Goal: Transaction & Acquisition: Purchase product/service

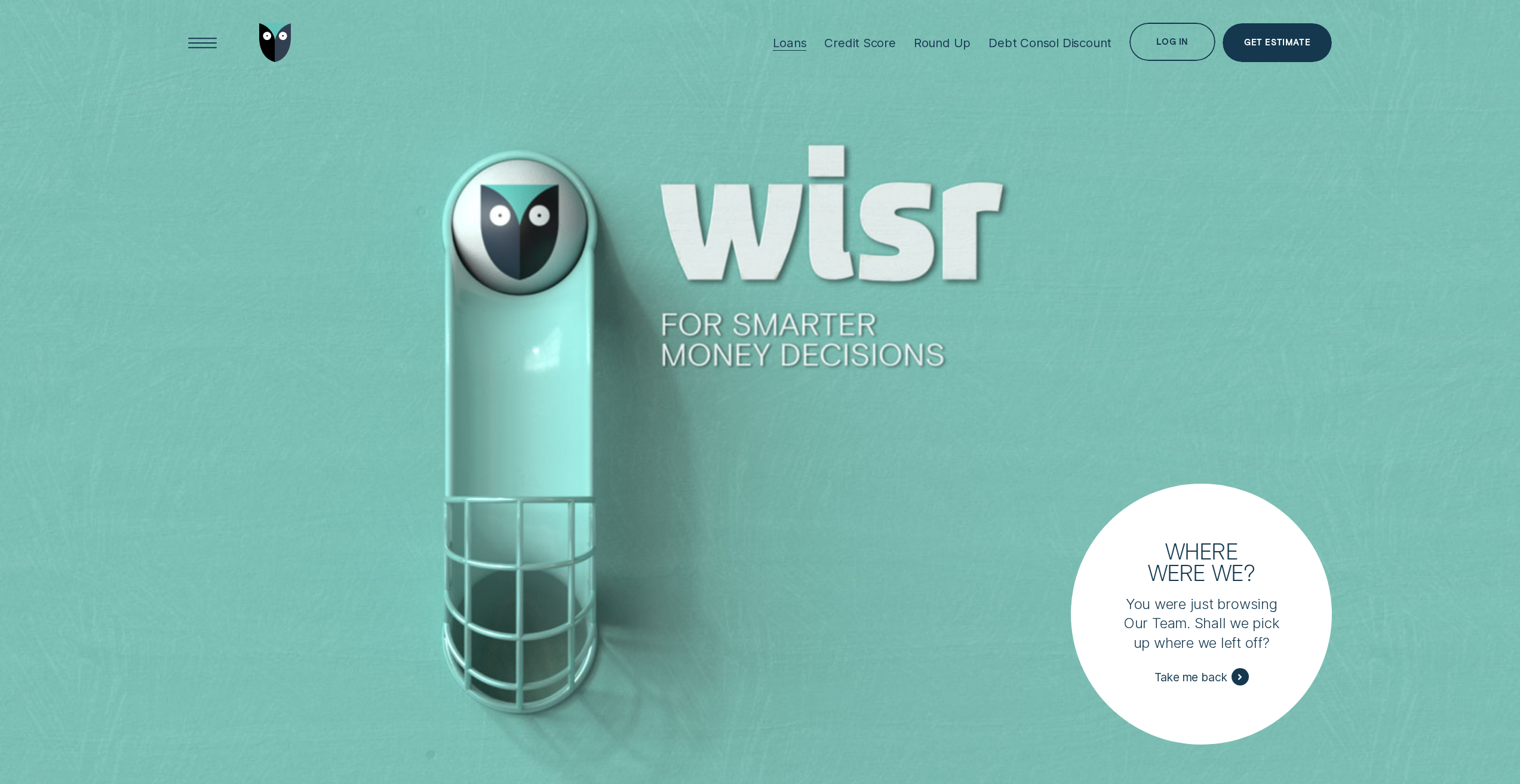
click at [791, 46] on div "Loans" at bounding box center [790, 43] width 33 height 15
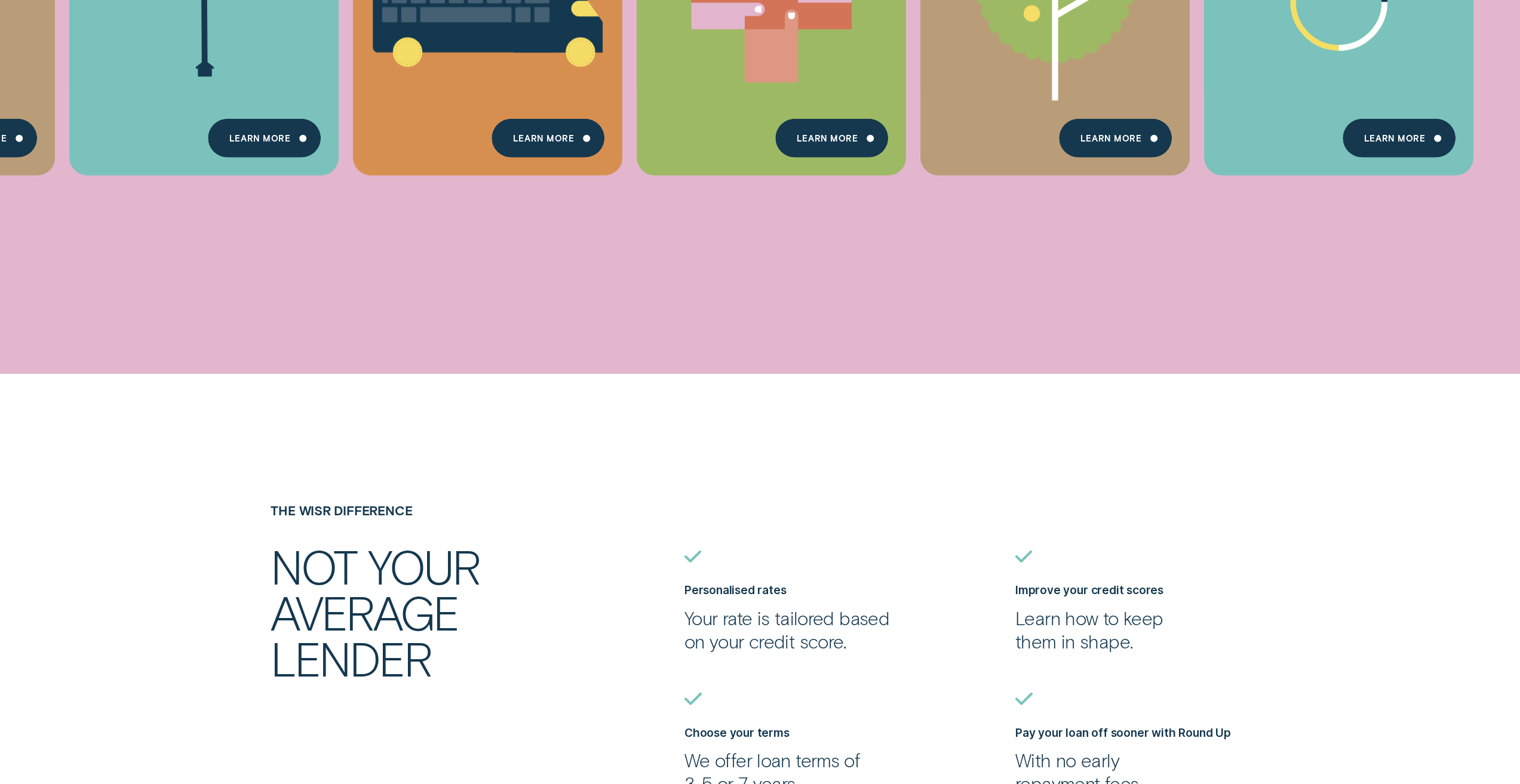
scroll to position [1493, 0]
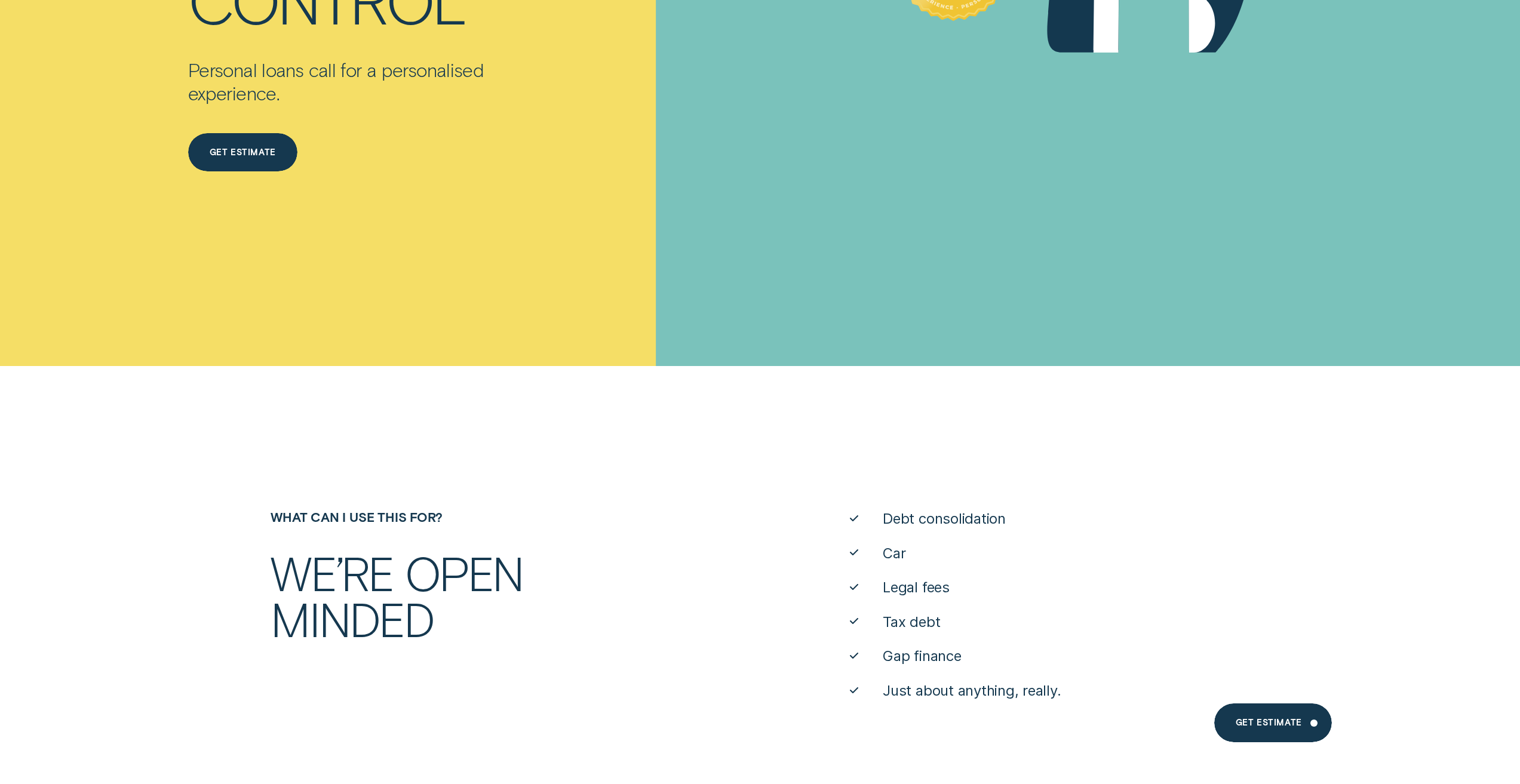
scroll to position [597, 0]
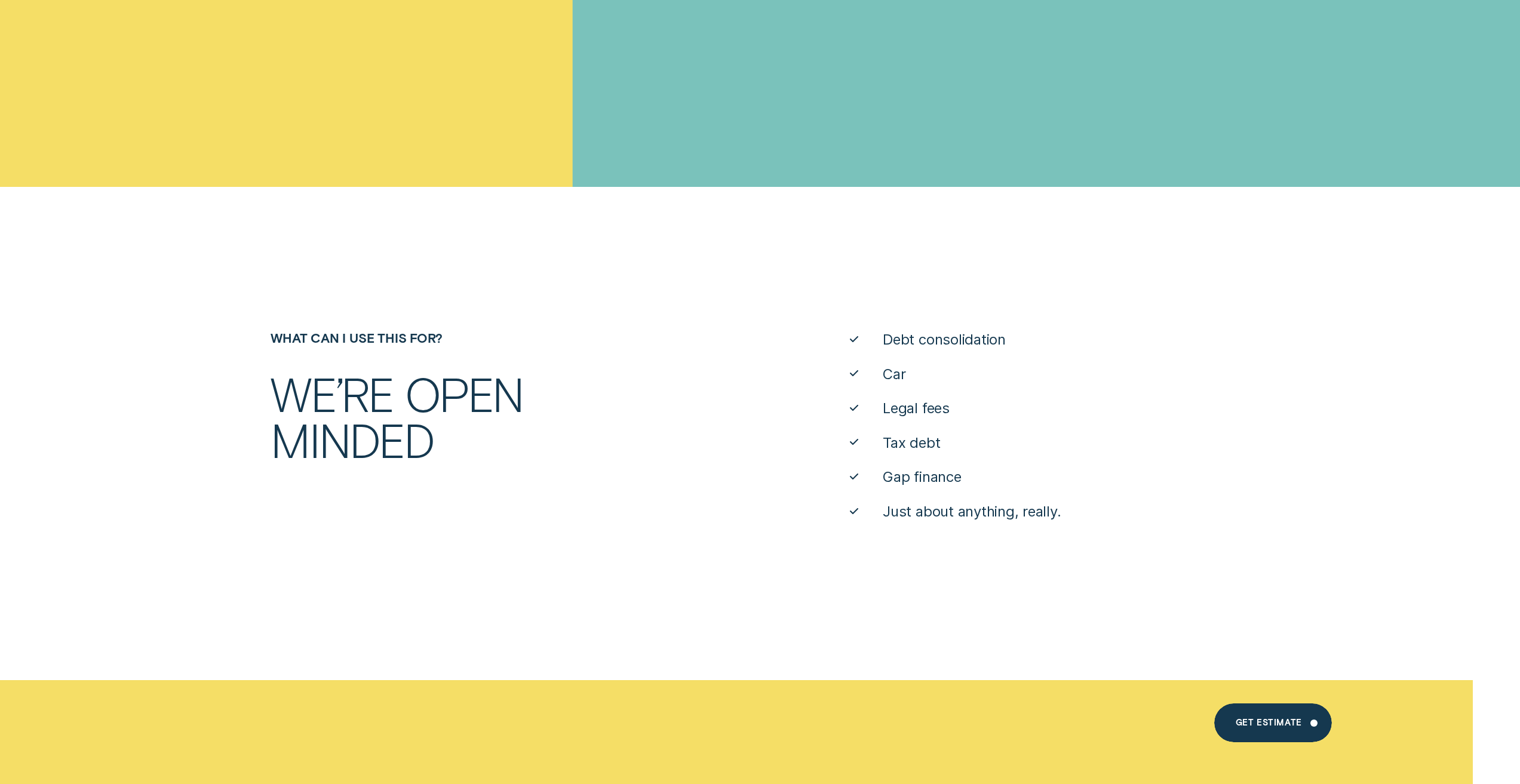
click at [601, 345] on div "What can I use this for?" at bounding box center [470, 337] width 414 height 15
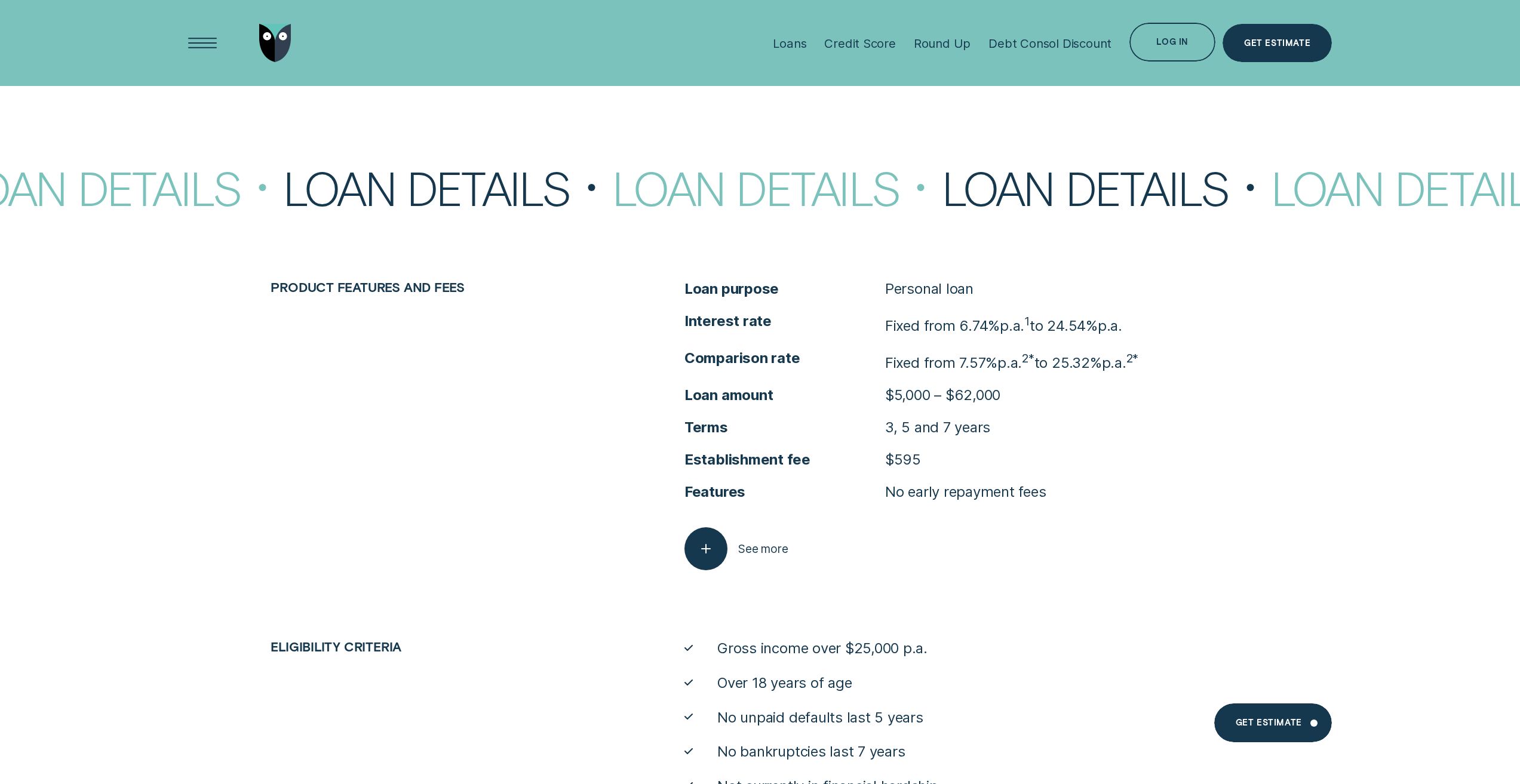
scroll to position [6406, 0]
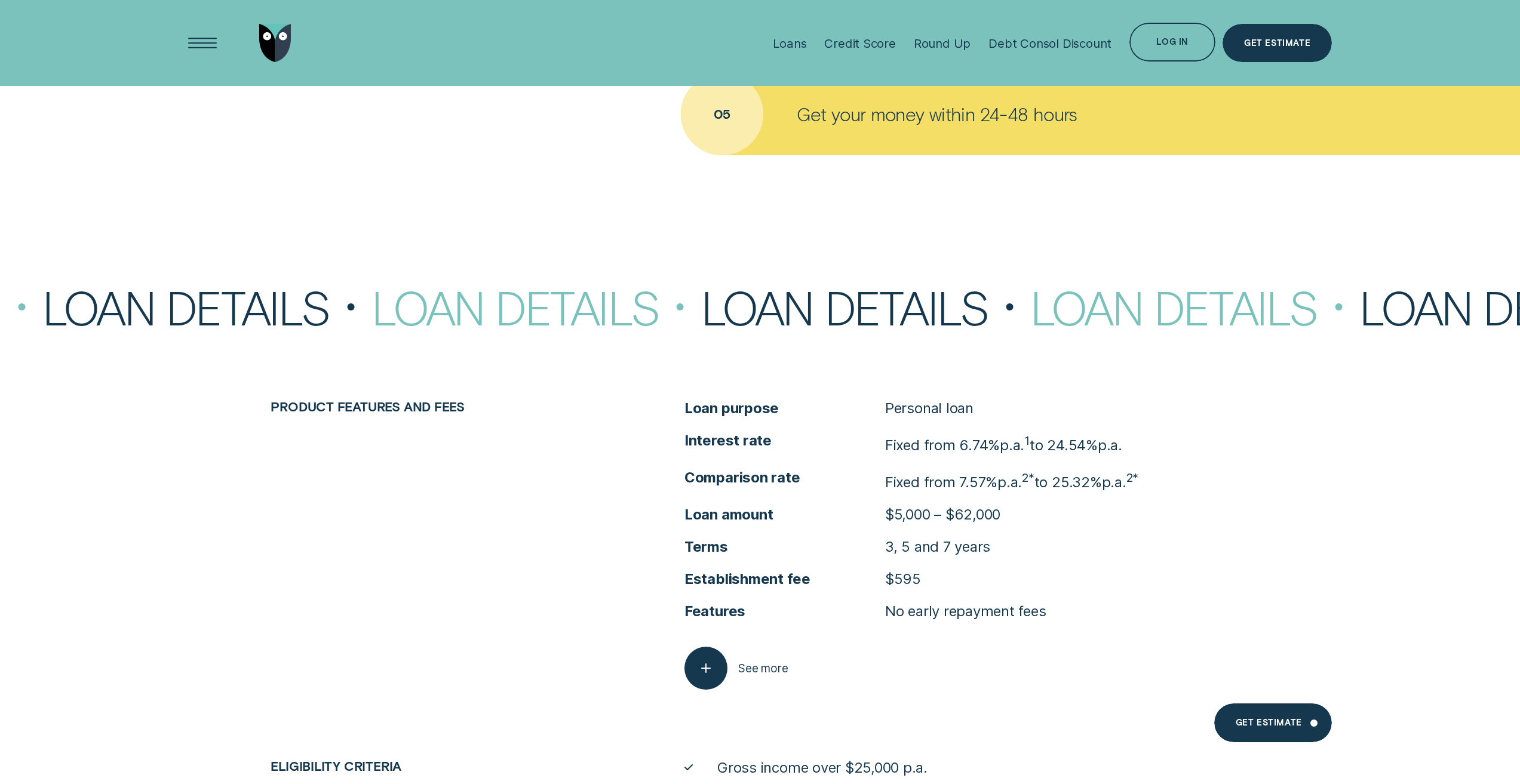
click at [921, 445] on p "Fixed from 6.74% p.a. 1 to 24.54% p.a." at bounding box center [1004, 443] width 237 height 24
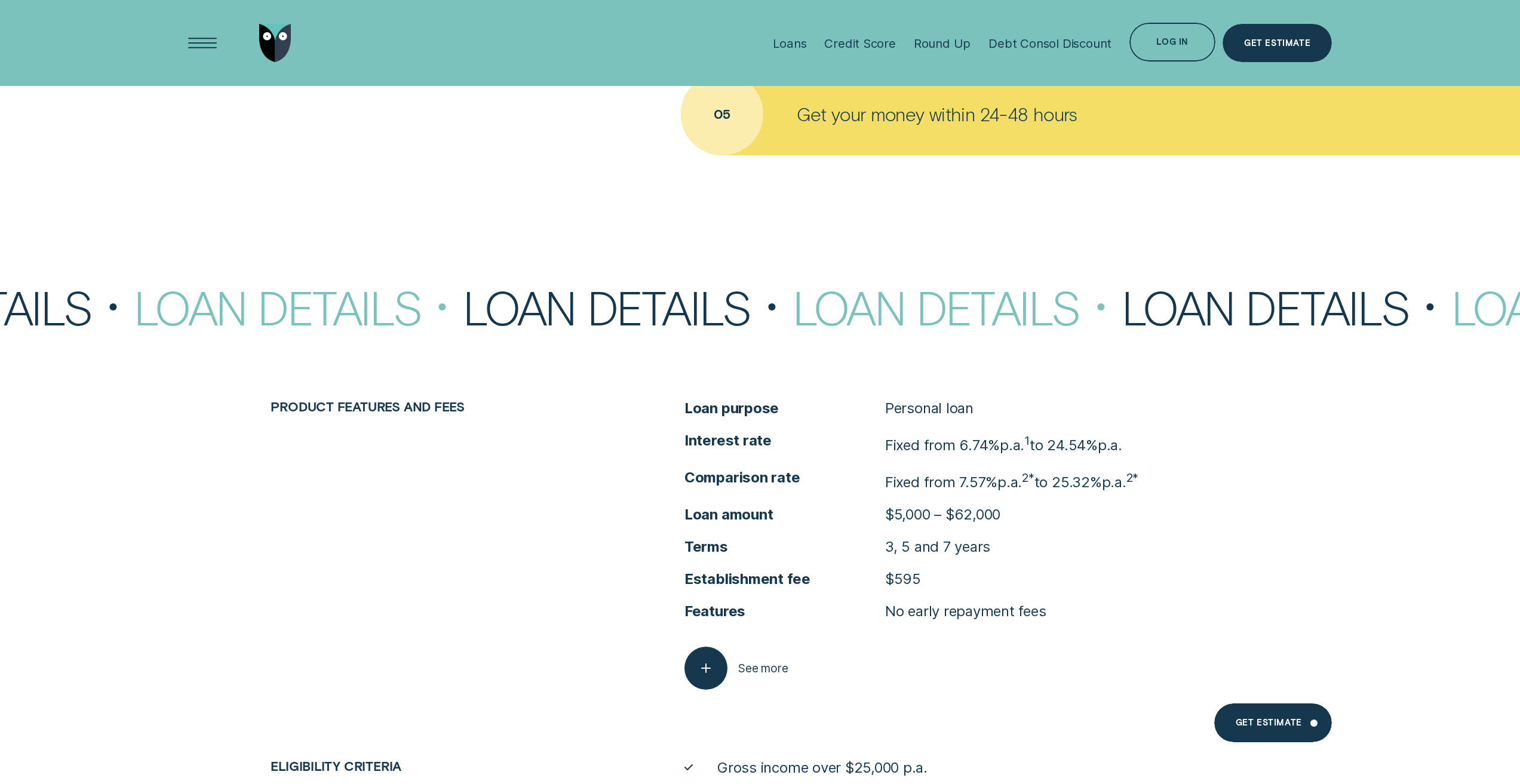
click at [922, 440] on p "Fixed from 6.74% p.a. 1 to 24.54% p.a." at bounding box center [1004, 443] width 237 height 24
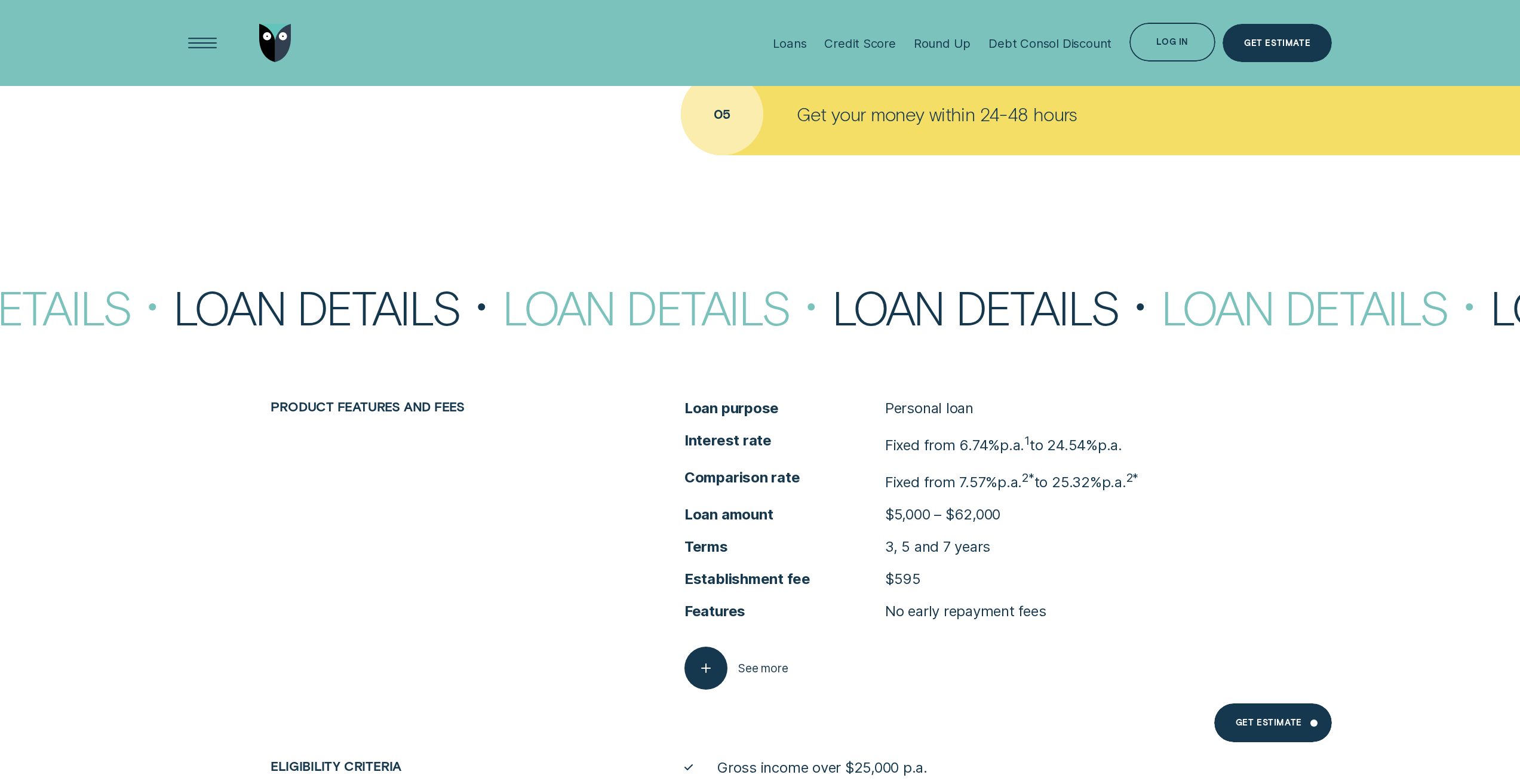
click at [901, 437] on p "Fixed from 6.74% p.a. 1 to 24.54% p.a." at bounding box center [1004, 443] width 237 height 24
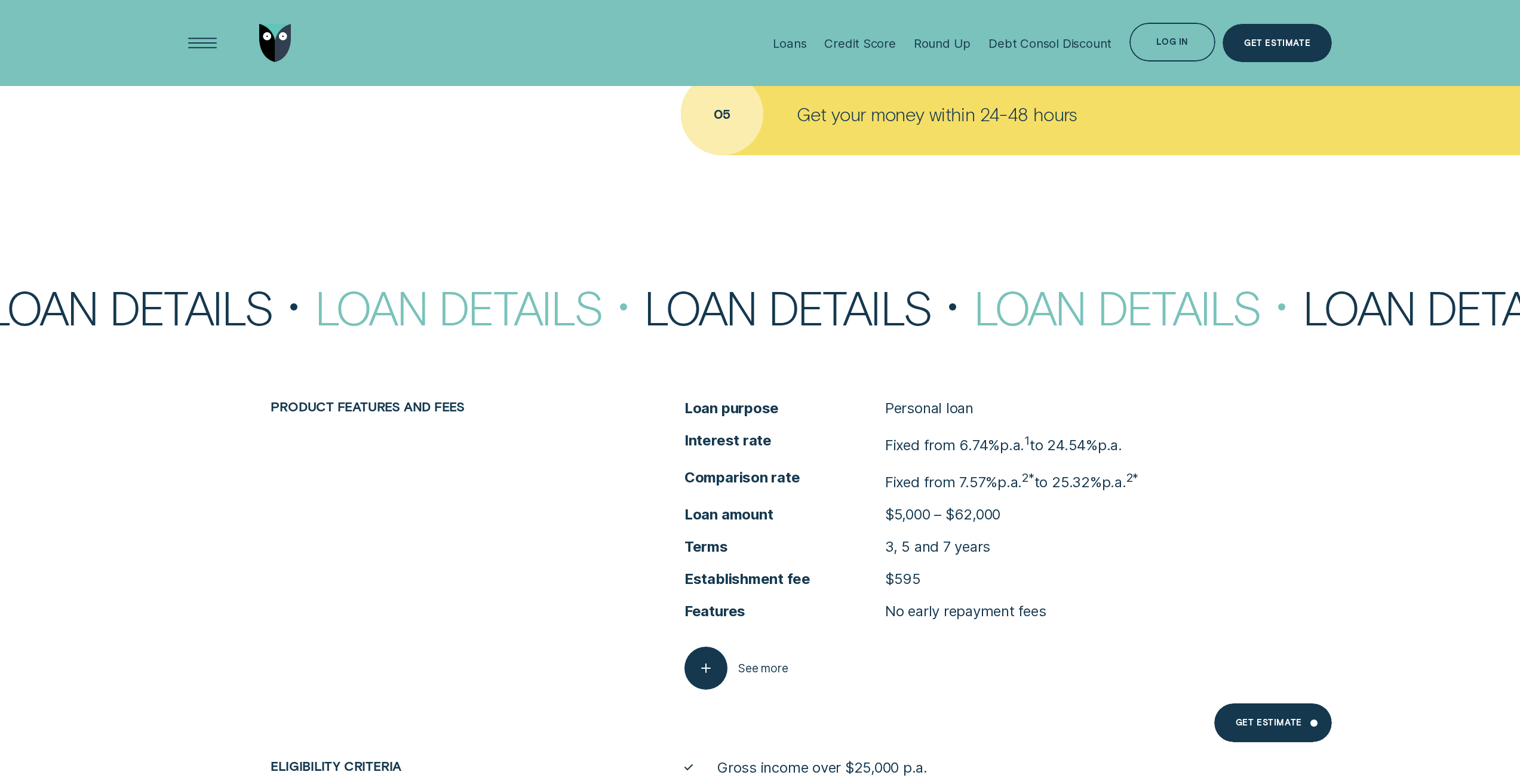
click at [851, 440] on span "Interest rate" at bounding box center [785, 441] width 201 height 19
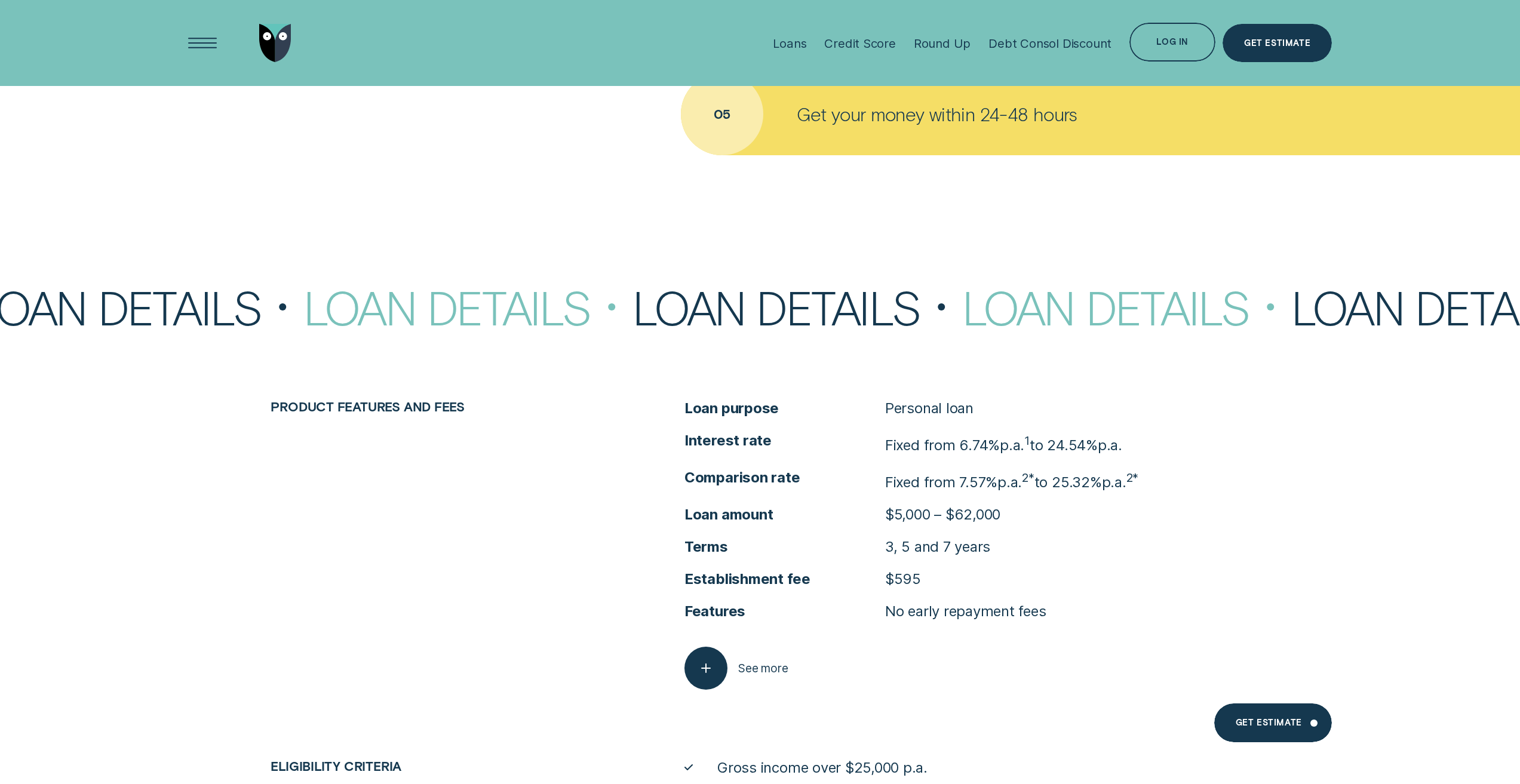
click at [837, 440] on span "Interest rate" at bounding box center [785, 441] width 201 height 19
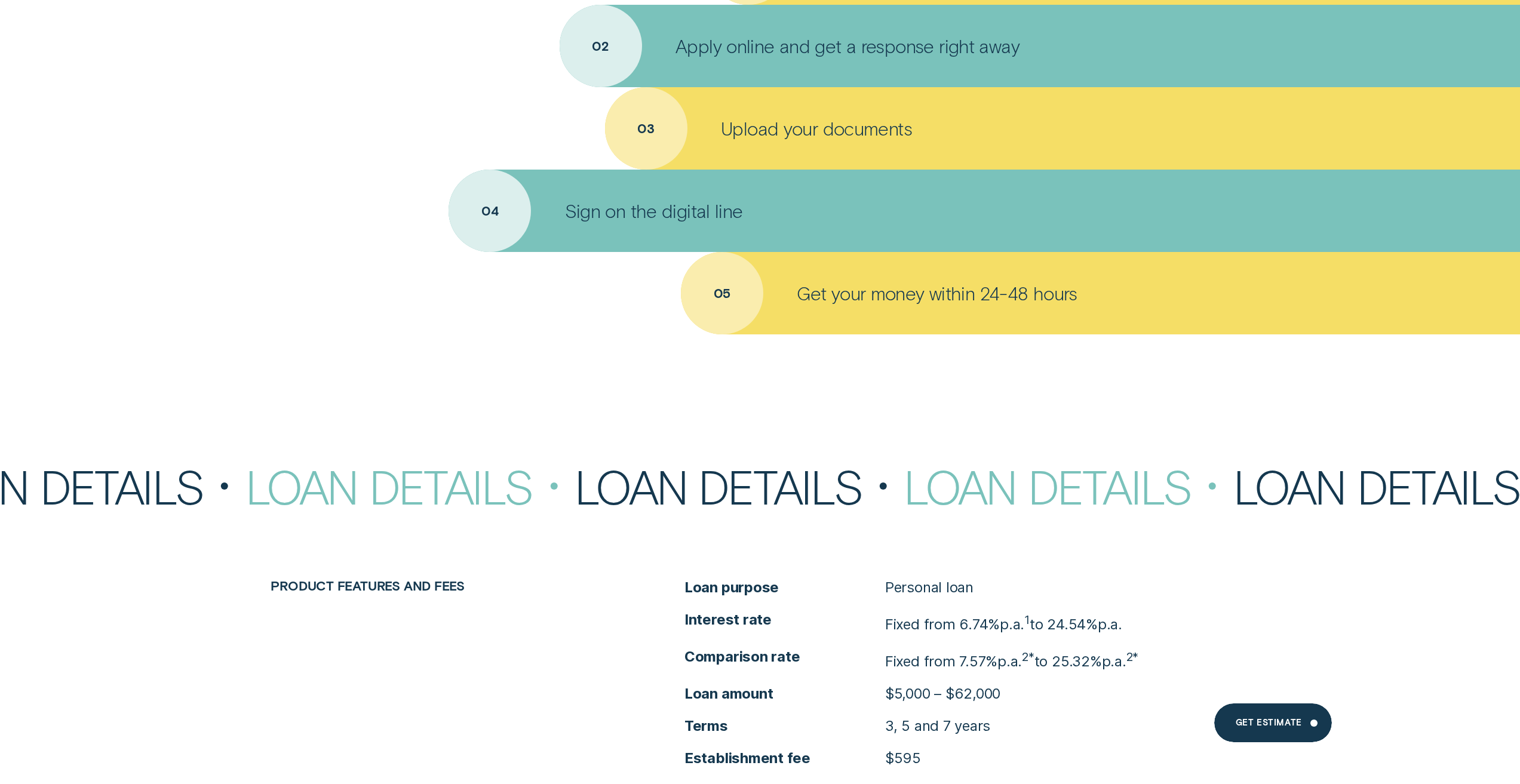
scroll to position [6466, 0]
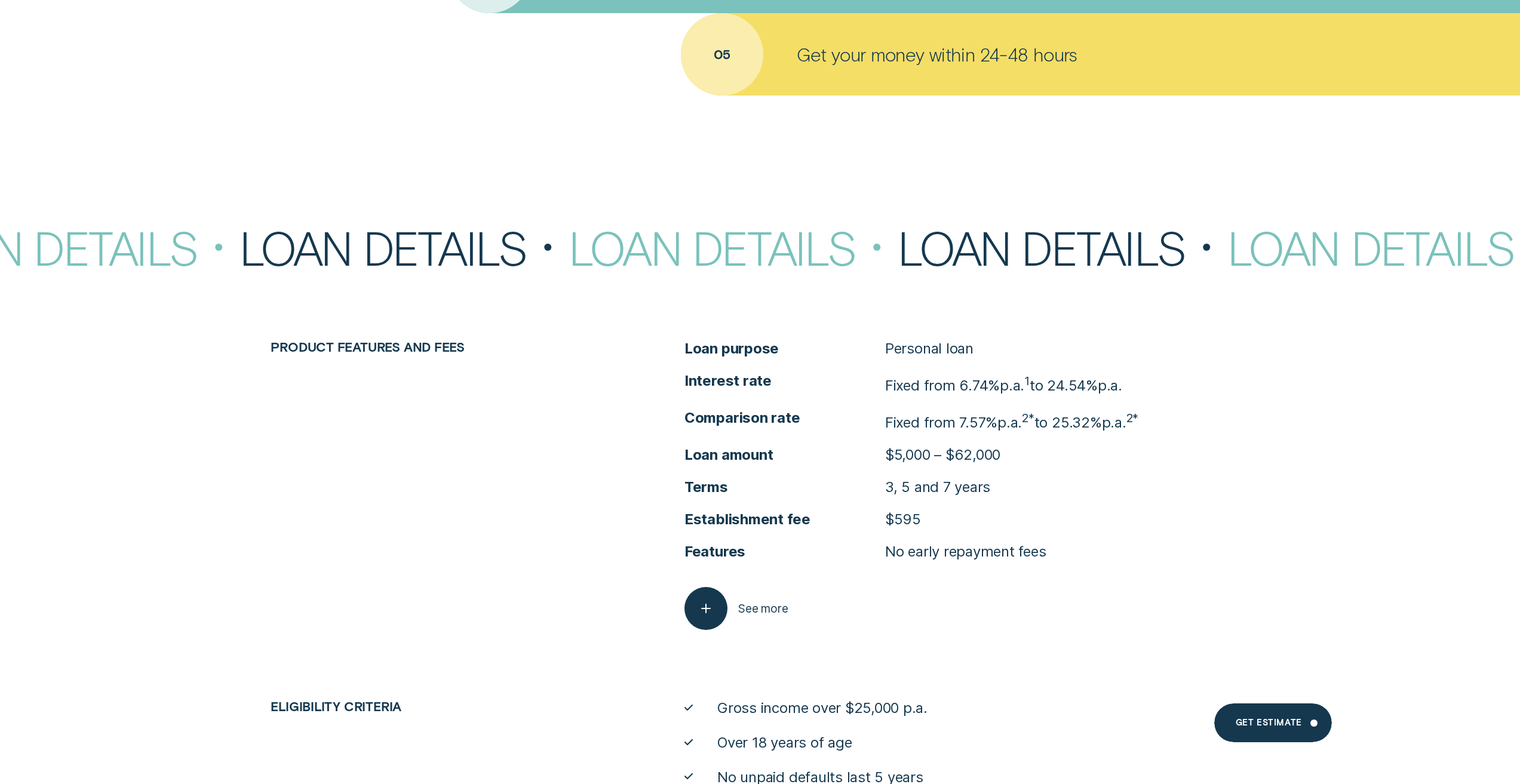
click at [836, 419] on span "Comparison rate" at bounding box center [785, 418] width 201 height 19
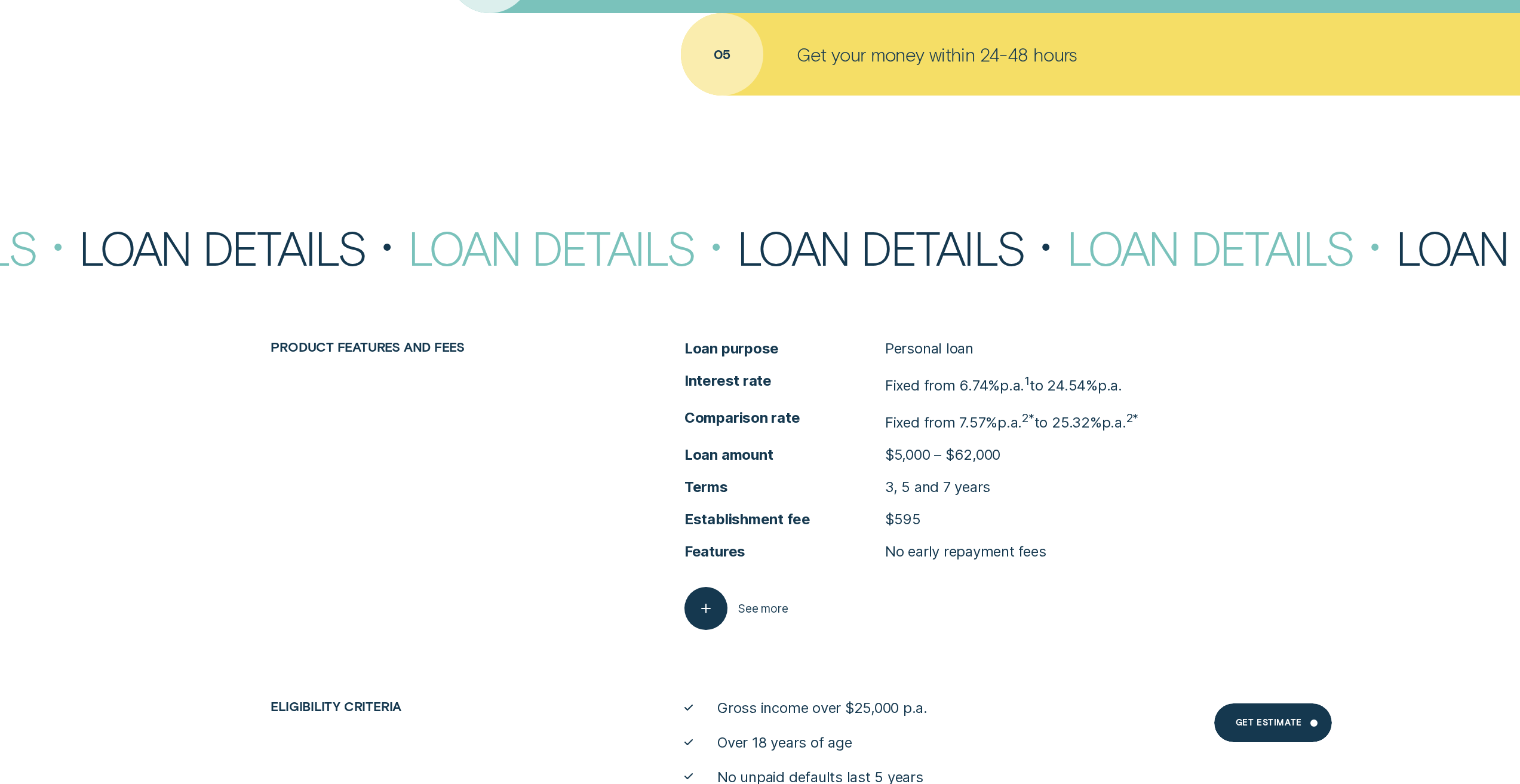
click at [876, 354] on span "Loan purpose" at bounding box center [785, 349] width 201 height 19
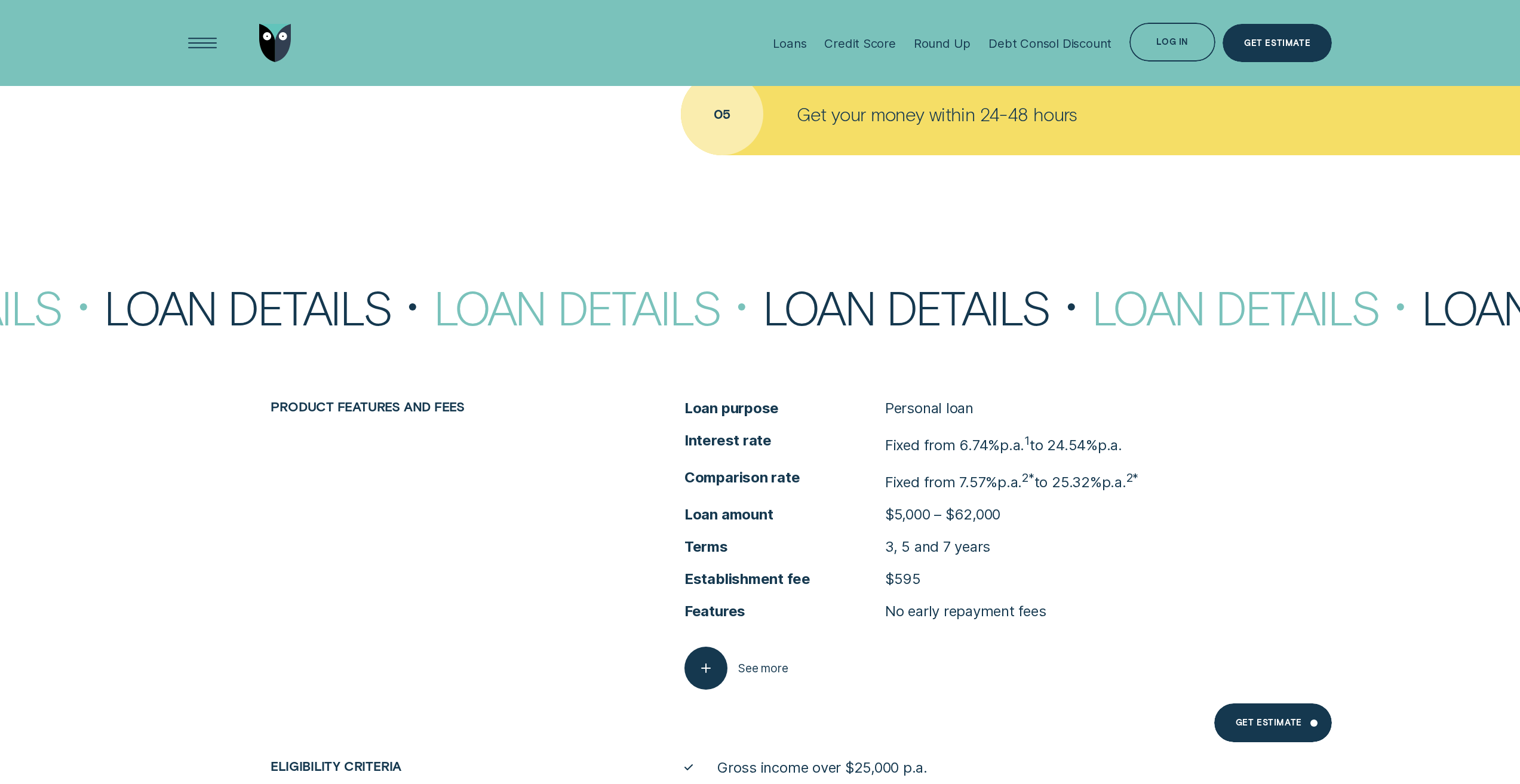
scroll to position [6227, 0]
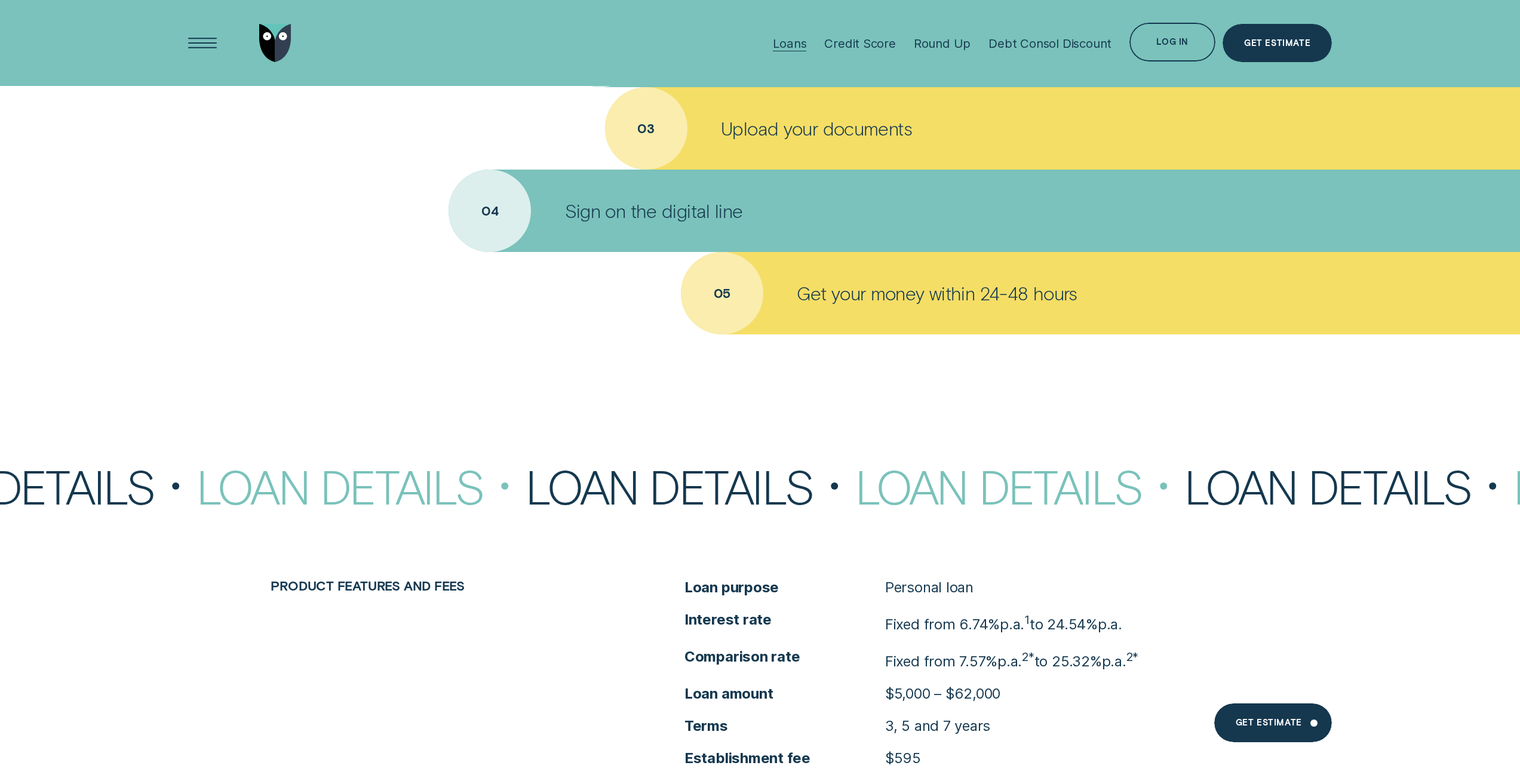
click at [792, 44] on div "Loans" at bounding box center [790, 43] width 33 height 15
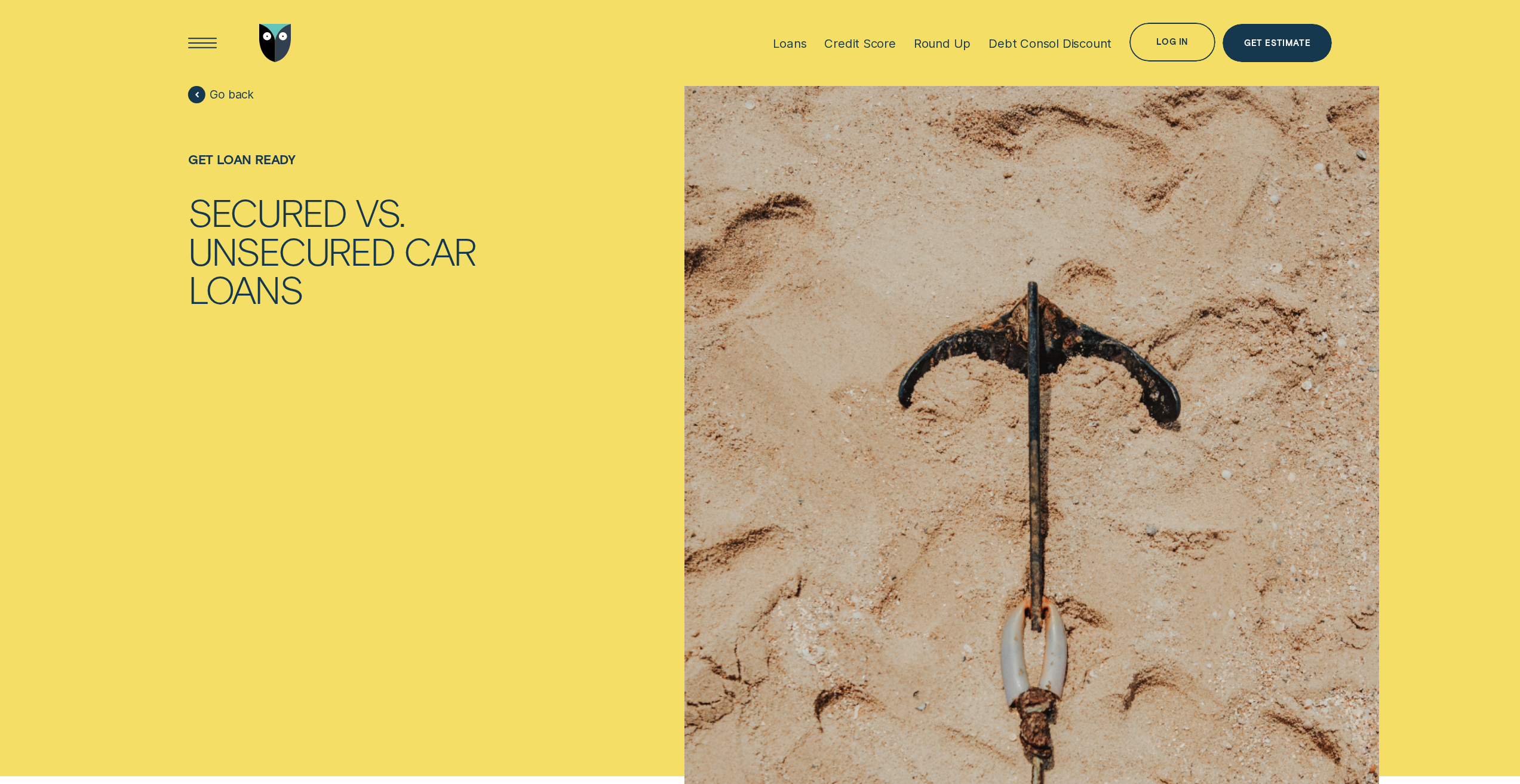
click at [533, 228] on div "Go back Get loan ready Secured vs. Unsecured Car Loans" at bounding box center [388, 431] width 414 height 691
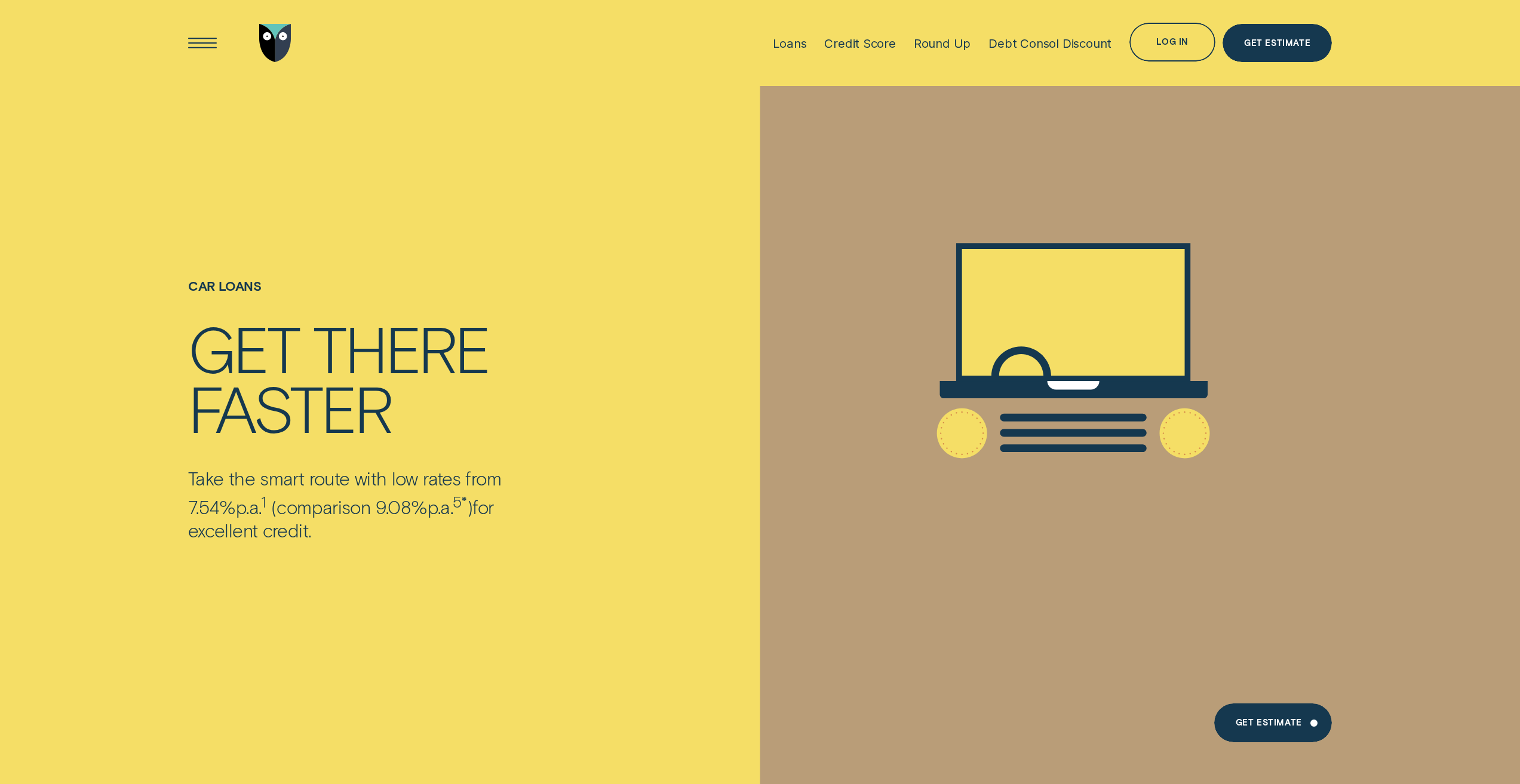
click at [559, 373] on div "Get there" at bounding box center [374, 347] width 373 height 59
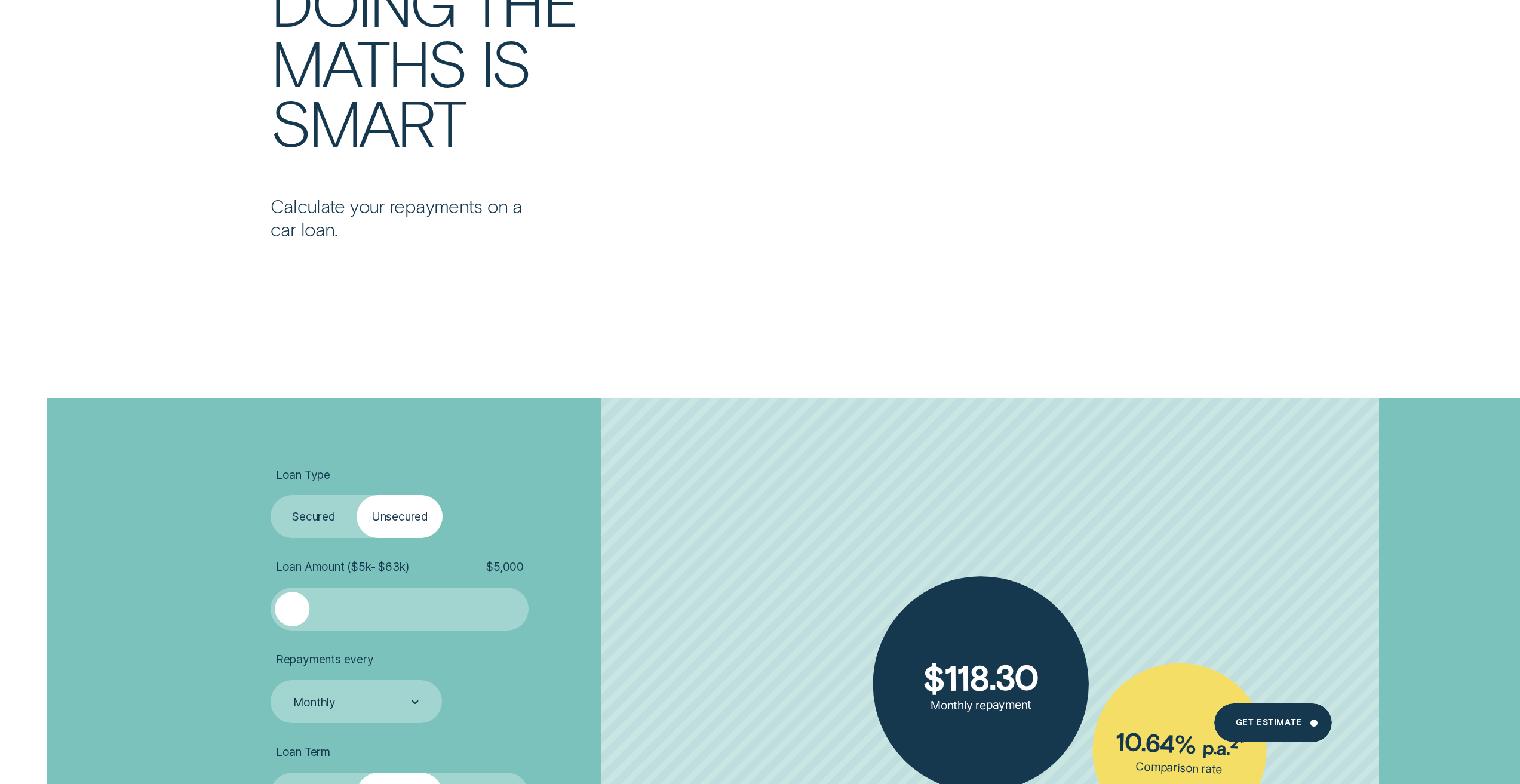
scroll to position [2867, 0]
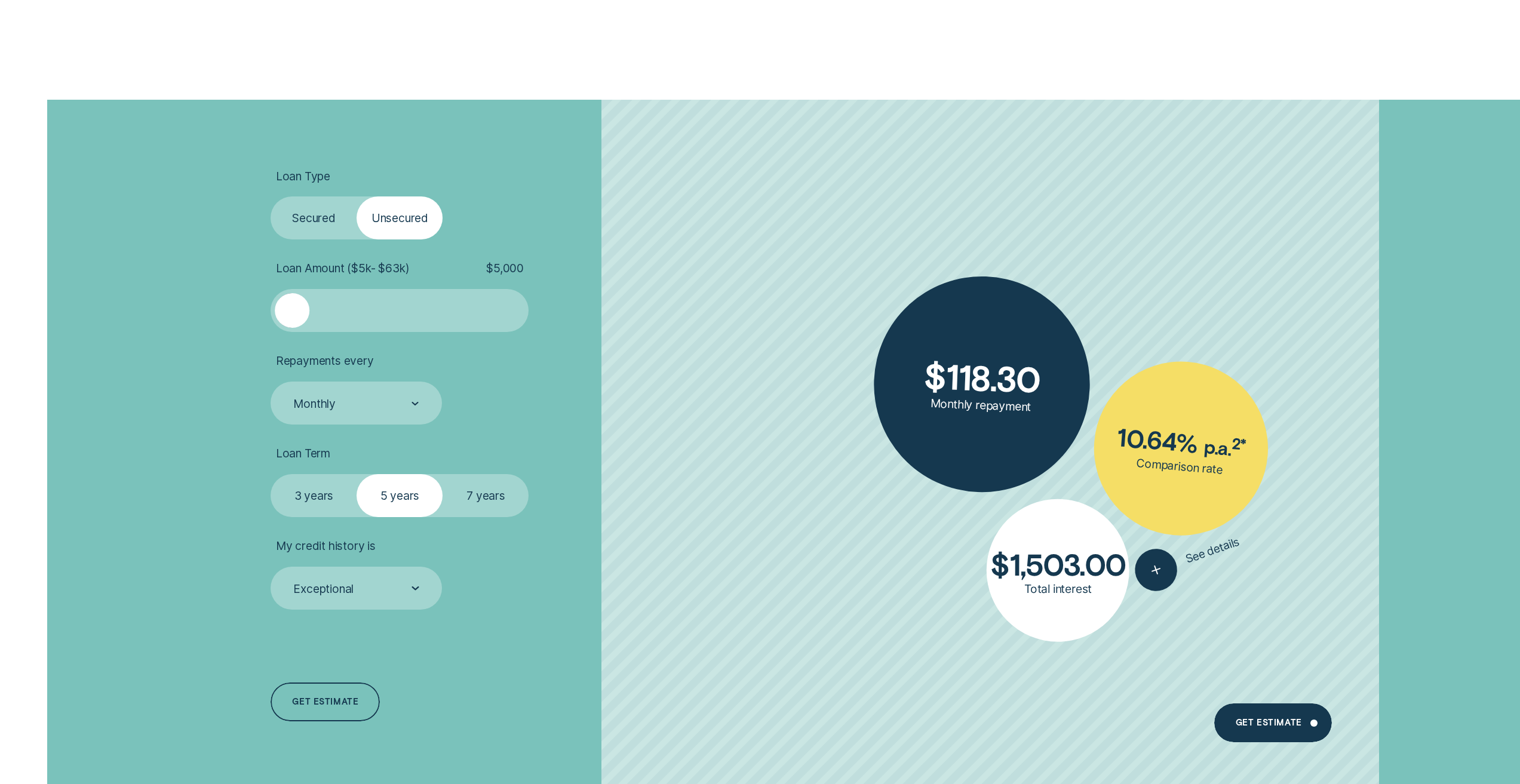
click at [586, 235] on li "Loan Type Select Loan Type Secured Unsecured" at bounding box center [470, 205] width 400 height 71
click at [317, 220] on label "Secured" at bounding box center [313, 218] width 86 height 43
click at [271, 196] on input "Secured" at bounding box center [271, 196] width 0 height 0
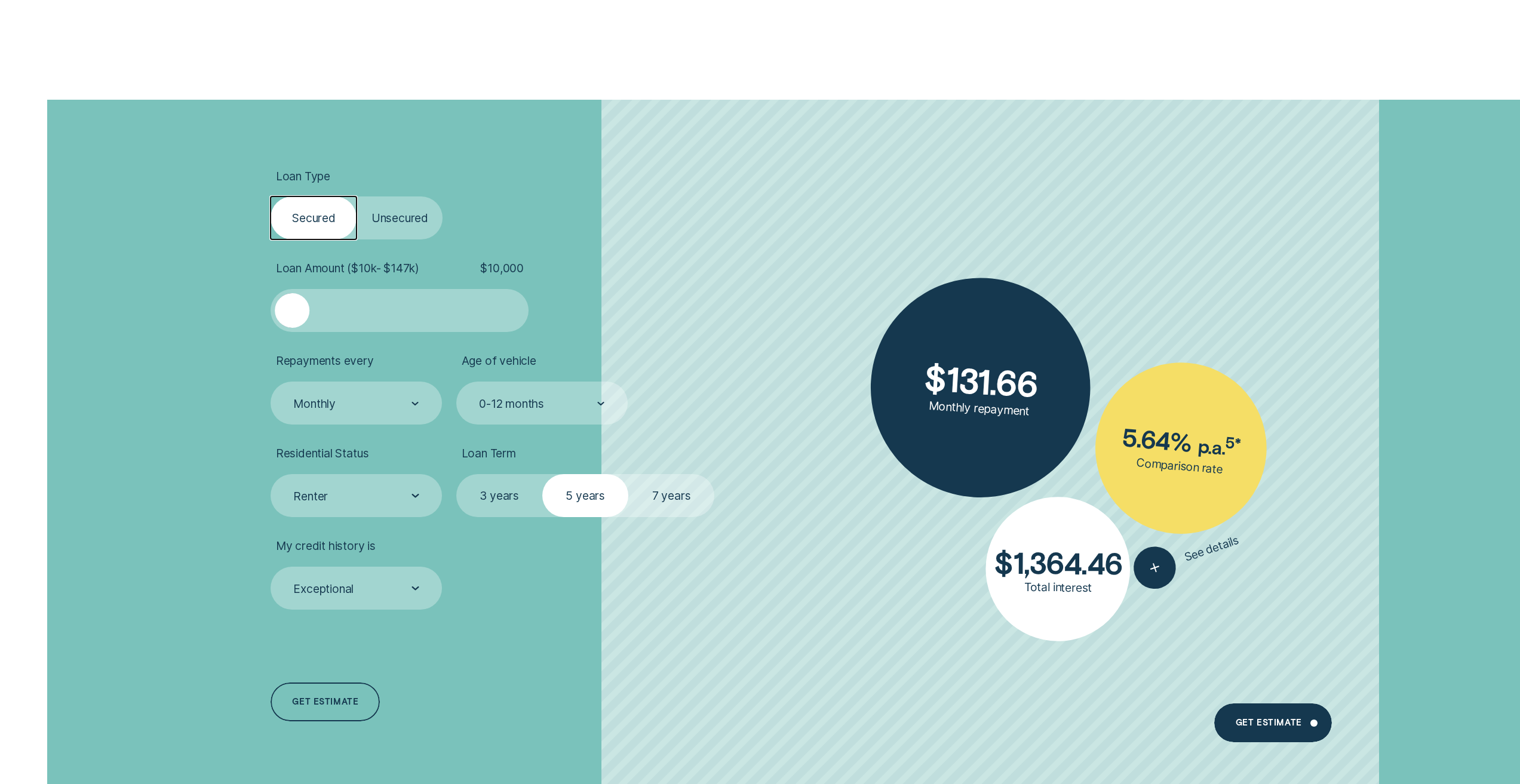
click at [415, 220] on label "Unsecured" at bounding box center [400, 218] width 86 height 43
click at [357, 196] on input "Unsecured" at bounding box center [357, 196] width 0 height 0
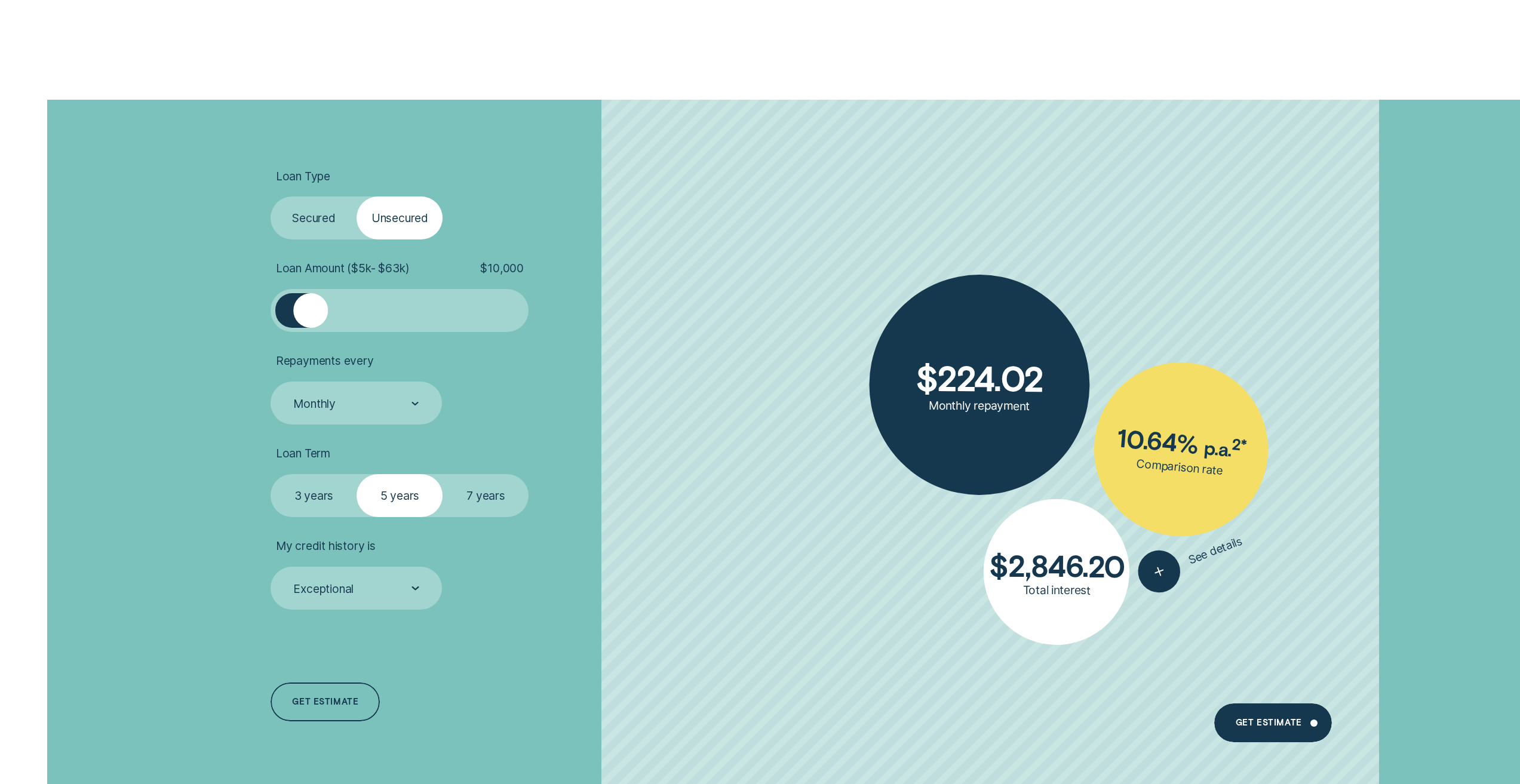
click at [324, 223] on label "Secured" at bounding box center [313, 218] width 86 height 43
click at [271, 196] on input "Secured" at bounding box center [271, 196] width 0 height 0
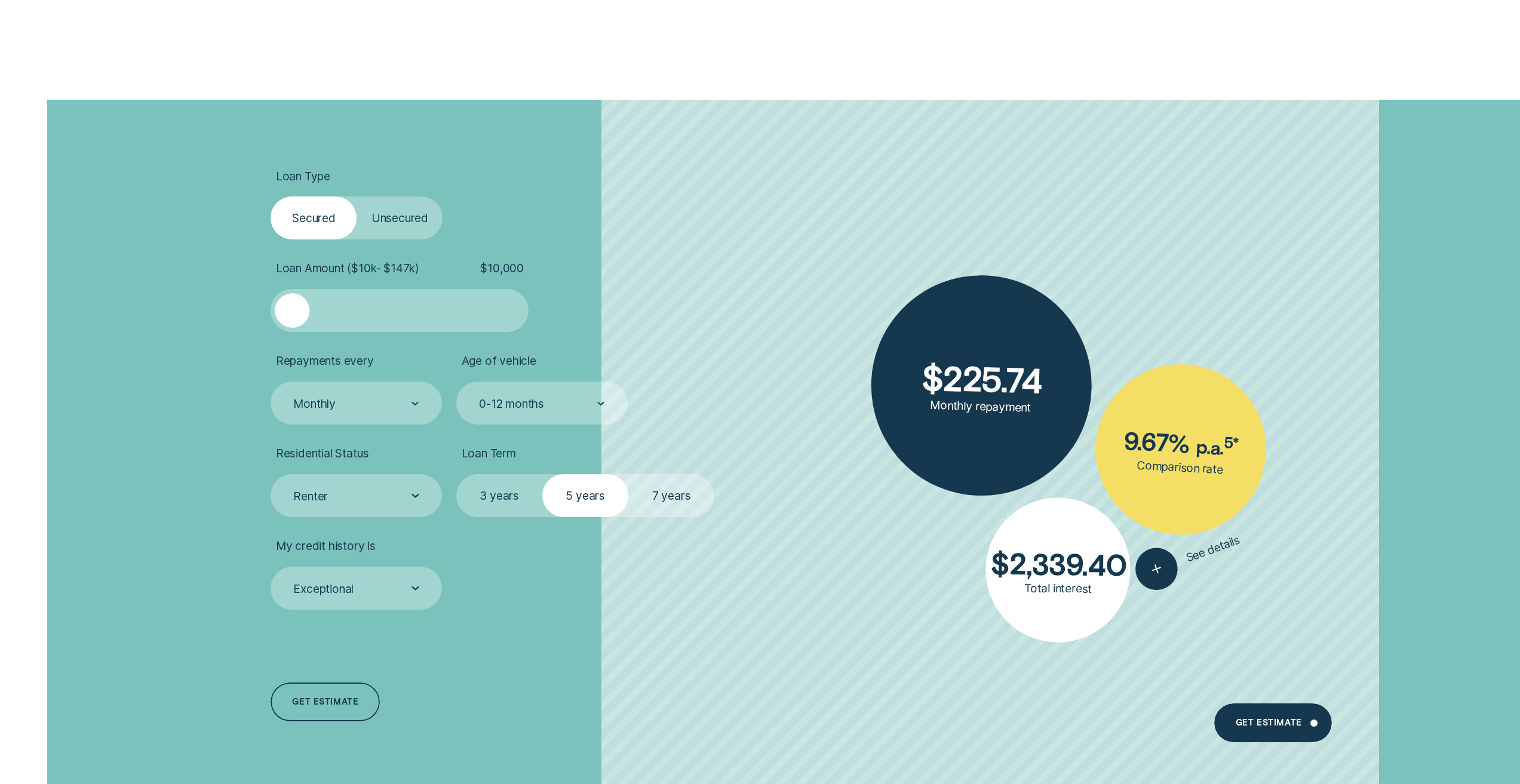
click at [375, 218] on label "Unsecured" at bounding box center [400, 218] width 86 height 43
click at [357, 196] on input "Unsecured" at bounding box center [357, 196] width 0 height 0
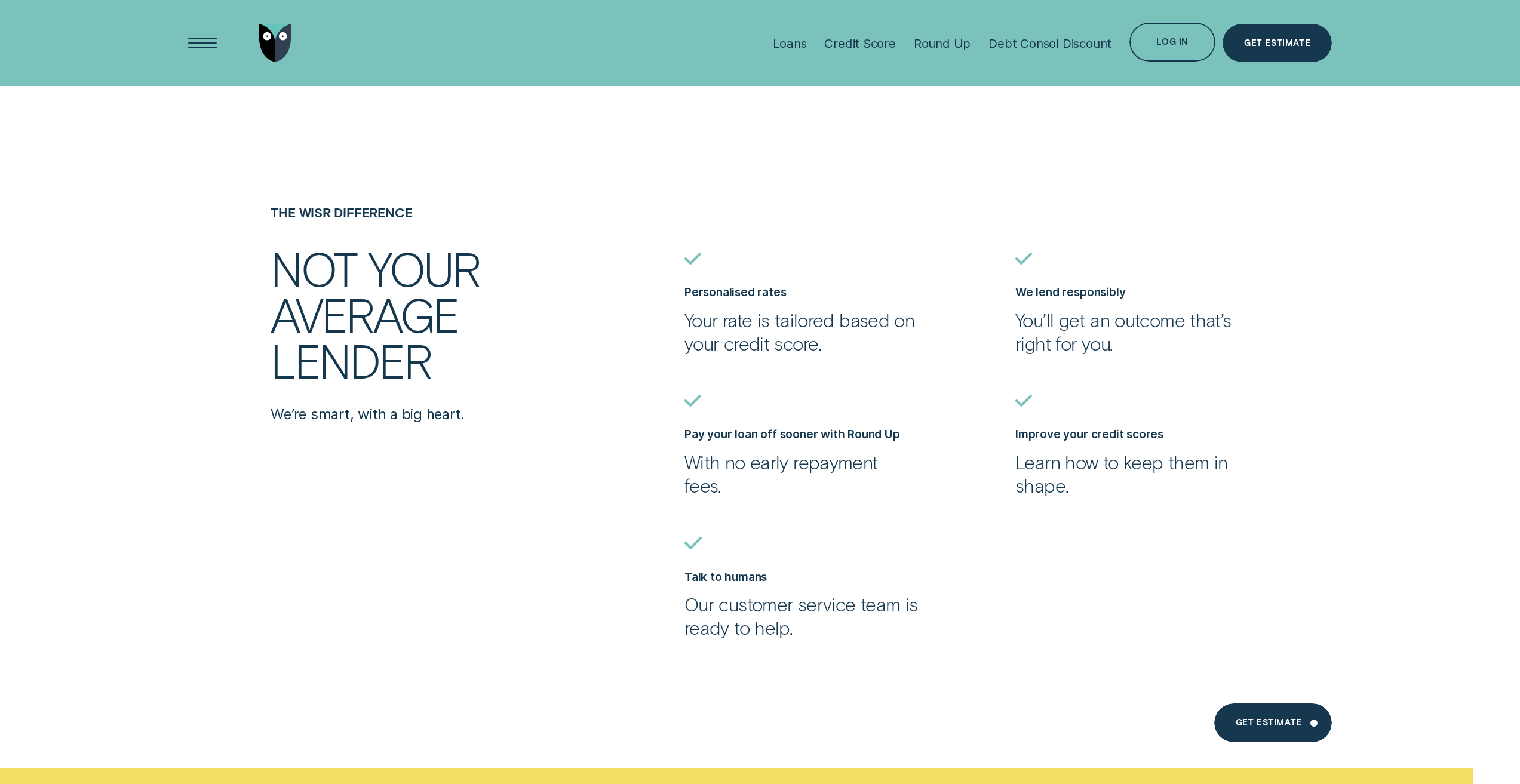
scroll to position [3285, 0]
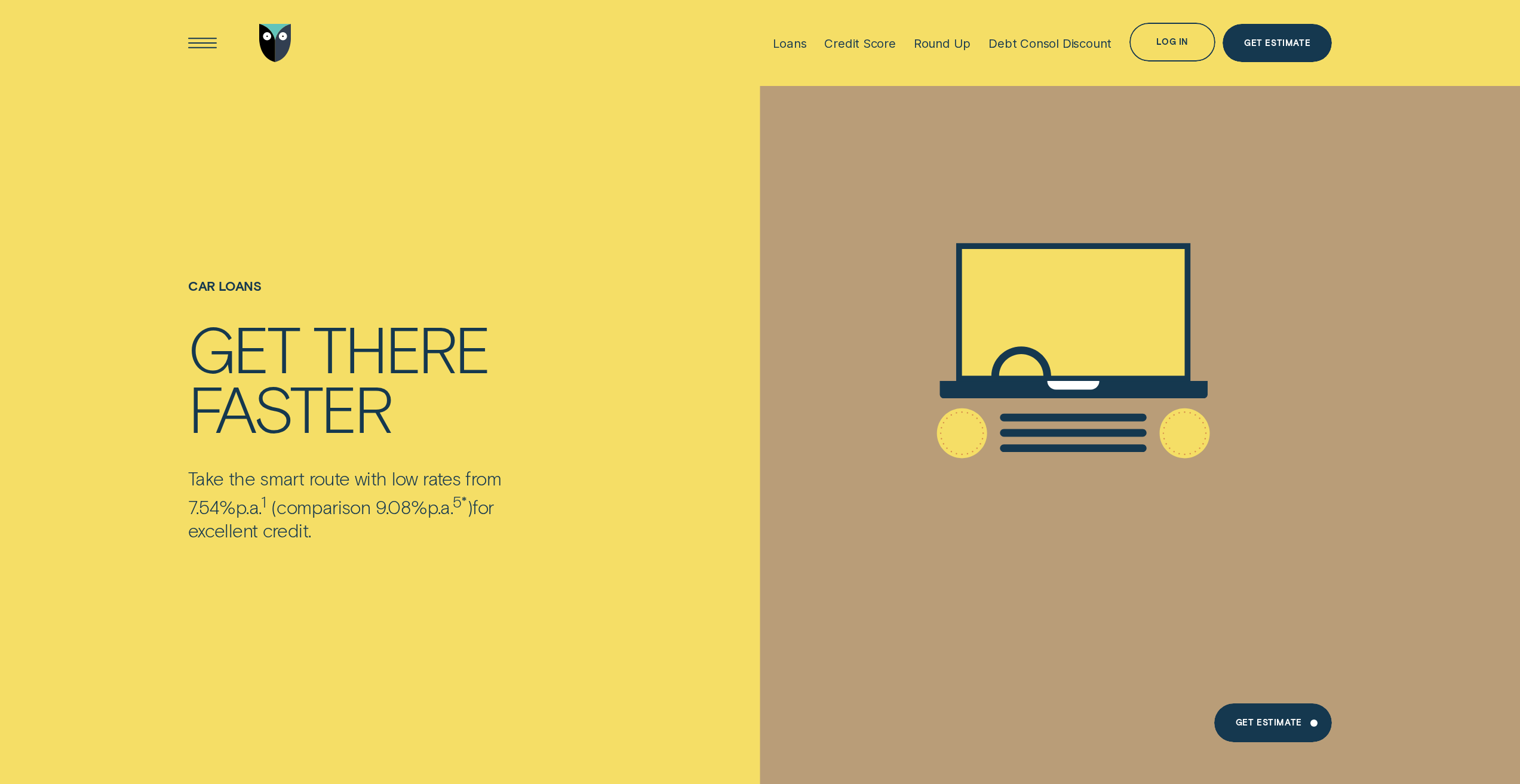
click at [609, 345] on div "Car loans Get there faster Take the smart route with low rates from 7.54% p.a. …" at bounding box center [429, 435] width 496 height 698
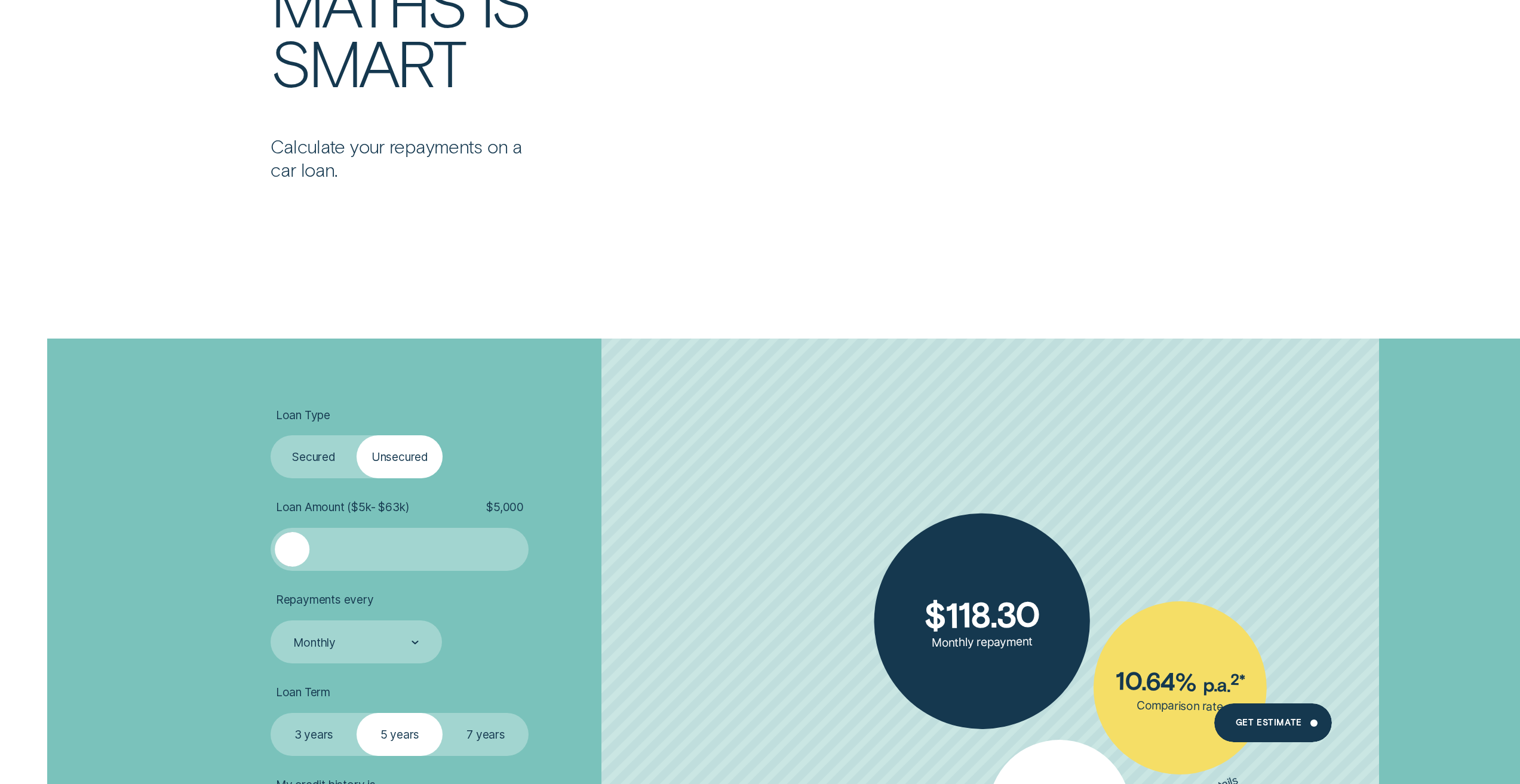
scroll to position [2986, 0]
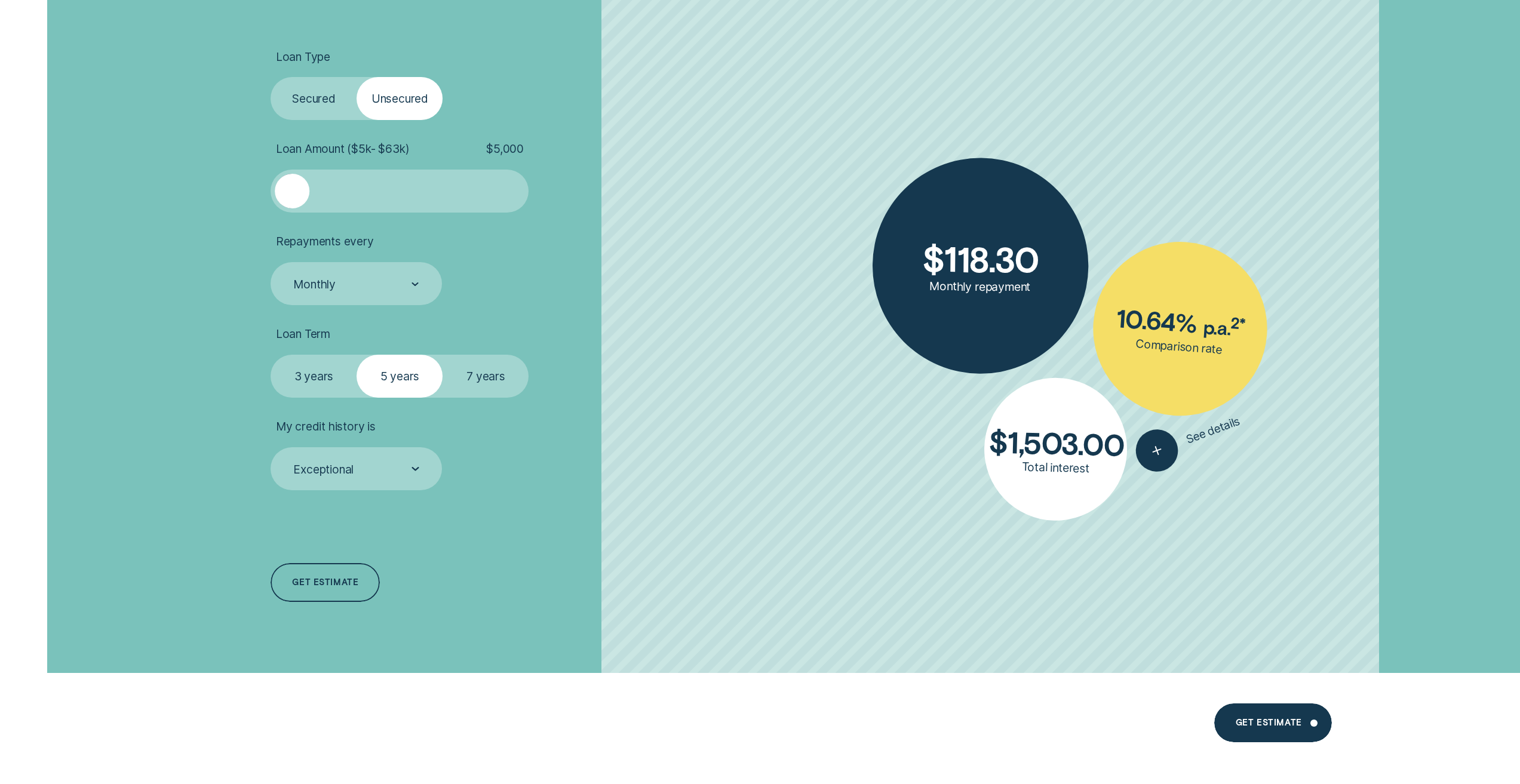
click at [605, 286] on li "Repayments every Monthly" at bounding box center [470, 270] width 400 height 71
click at [400, 149] on span "Loan Amount ( $5k - $63k )" at bounding box center [343, 149] width 134 height 14
drag, startPoint x: 409, startPoint y: 150, endPoint x: 513, endPoint y: 152, distance: 104.0
click at [512, 152] on label "Loan Amount ( $5k - $63k ) $ 5,000" at bounding box center [400, 149] width 258 height 14
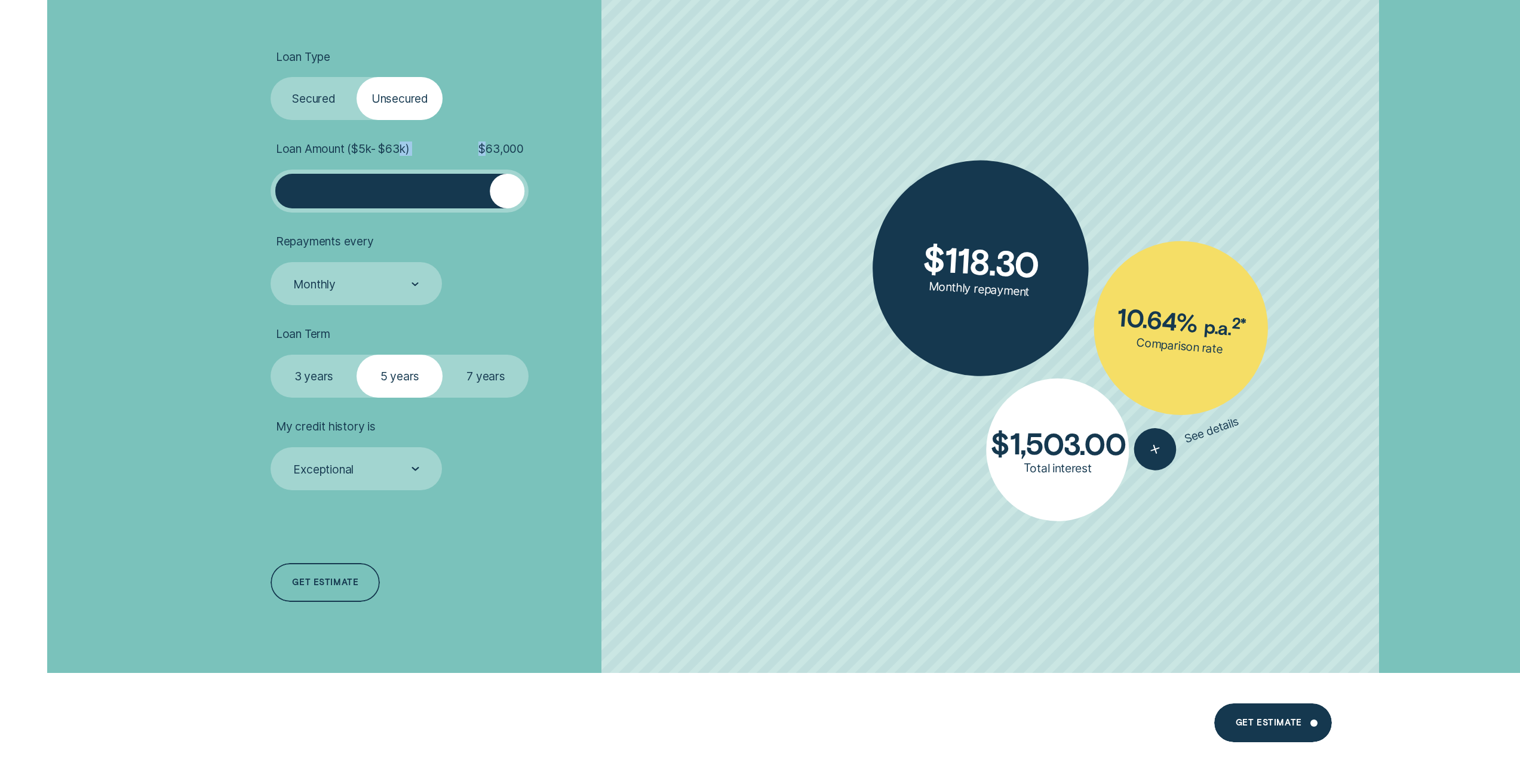
drag, startPoint x: 312, startPoint y: 191, endPoint x: 559, endPoint y: 197, distance: 247.1
click at [559, 197] on li "Loan Amount ( $5k - $63k ) $ 63,000" at bounding box center [470, 177] width 400 height 71
click at [605, 179] on li "Loan Amount ( $5k - $63k ) $ 63,000" at bounding box center [470, 177] width 400 height 71
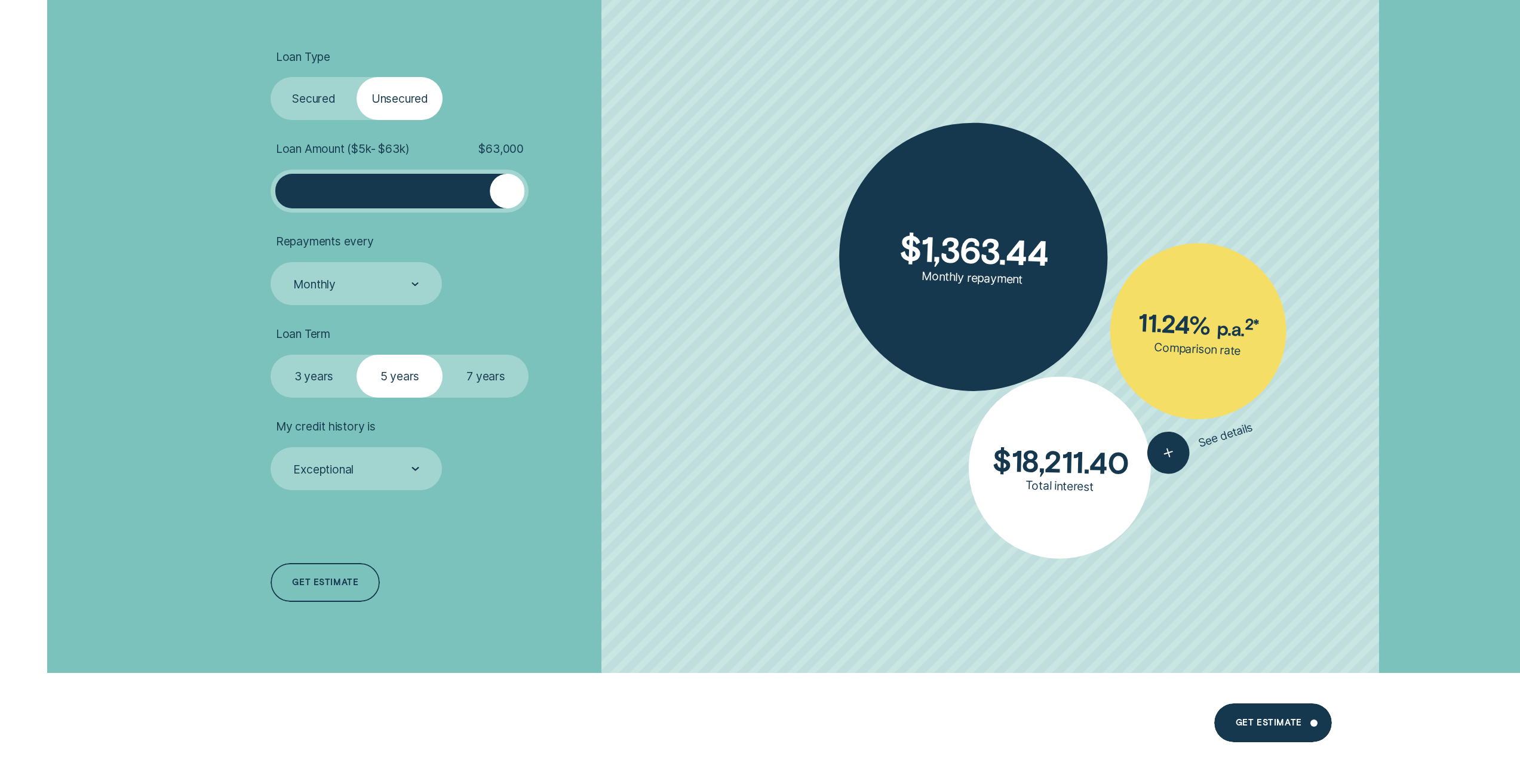
click at [632, 250] on li "Repayments every Monthly" at bounding box center [470, 270] width 400 height 71
click at [309, 95] on label "Secured" at bounding box center [313, 98] width 86 height 43
click at [271, 77] on input "Secured" at bounding box center [271, 77] width 0 height 0
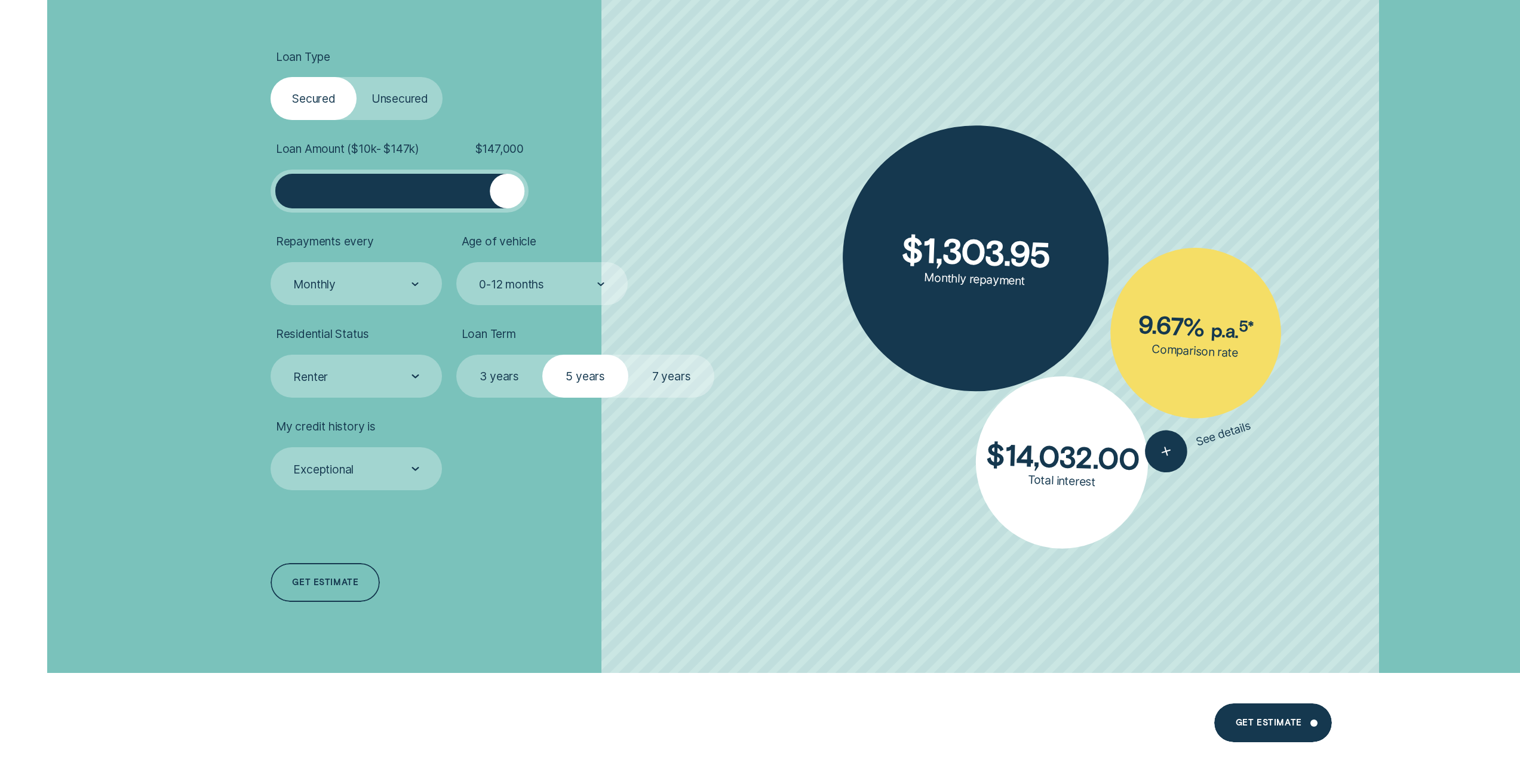
drag, startPoint x: 377, startPoint y: 190, endPoint x: 578, endPoint y: 187, distance: 201.0
click at [578, 189] on li "Loan Amount ( $10k - $147k ) $ 147,000" at bounding box center [470, 177] width 400 height 71
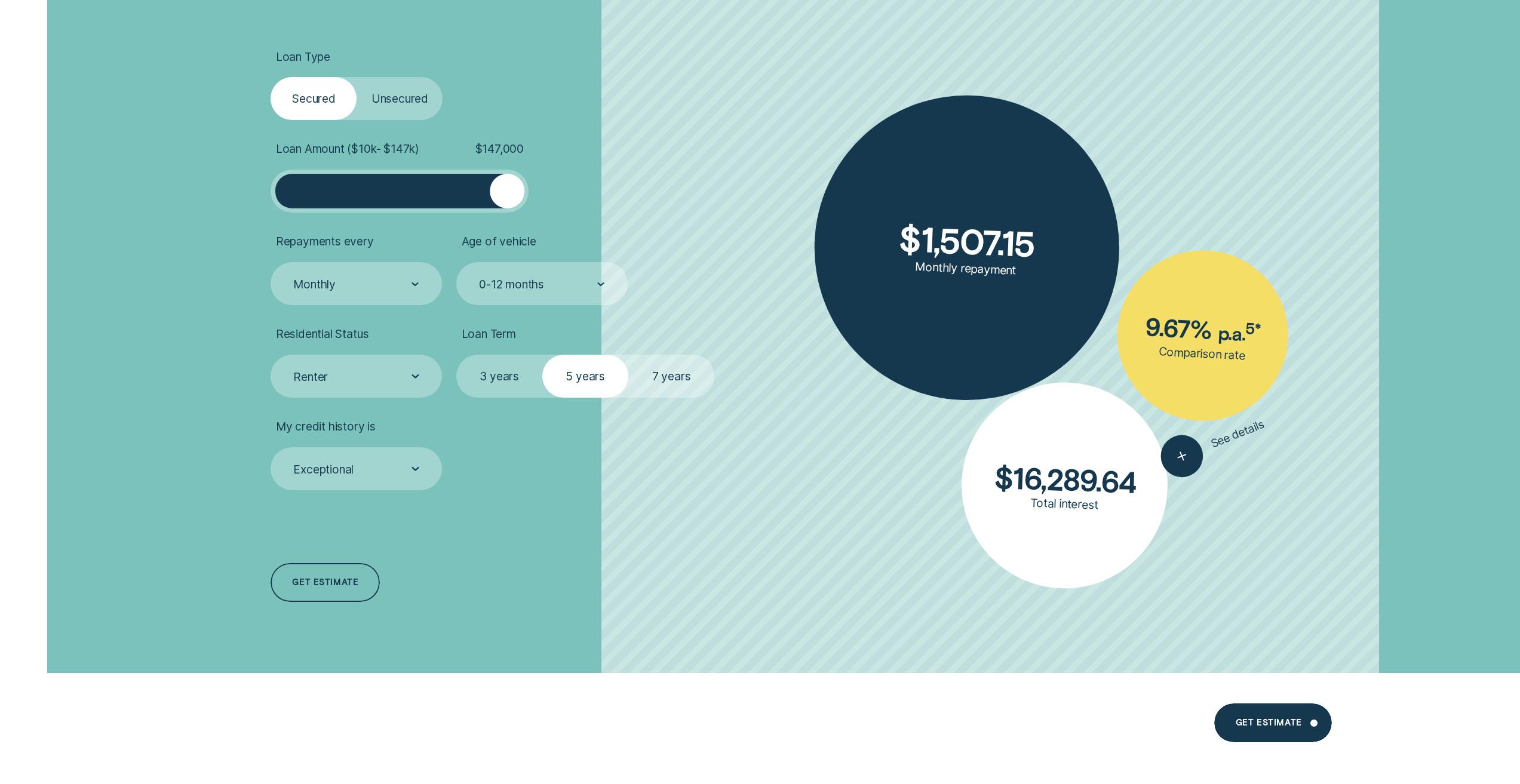
click at [610, 146] on li "Loan Amount ( $10k - $147k ) $ 147,000" at bounding box center [470, 177] width 400 height 71
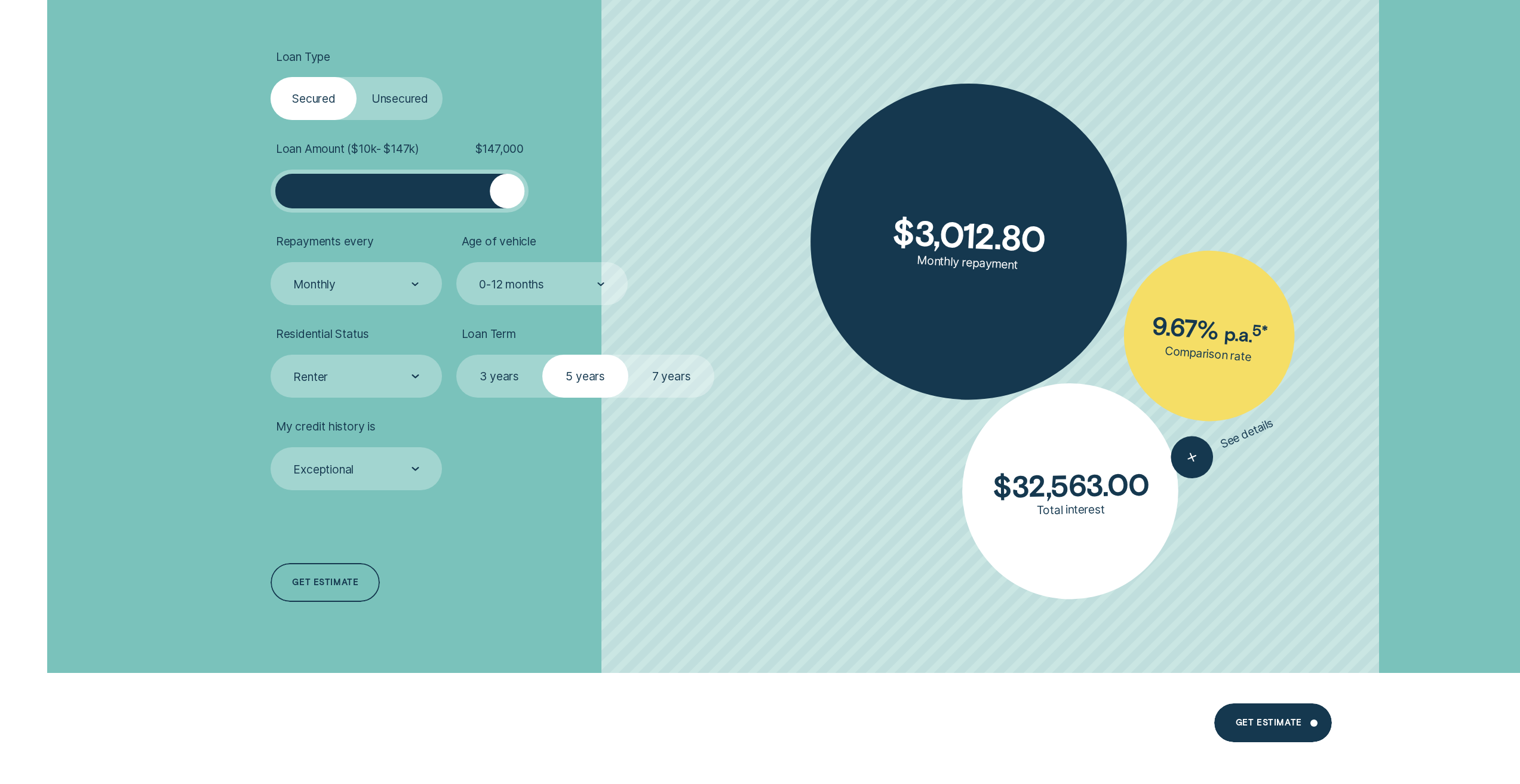
drag, startPoint x: 502, startPoint y: 185, endPoint x: 586, endPoint y: 172, distance: 85.0
click at [549, 186] on li "Loan Amount ( $10k - $147k ) $ 147,000" at bounding box center [470, 177] width 400 height 71
click at [626, 148] on li "Loan Amount ( $10k - $147k ) $ 147,000" at bounding box center [470, 177] width 400 height 71
click at [118, 392] on div "Loan Type Select Loan Type Secured Unsecured Loan Amount ( $10k - $147k ) $ 147…" at bounding box center [760, 327] width 1520 height 693
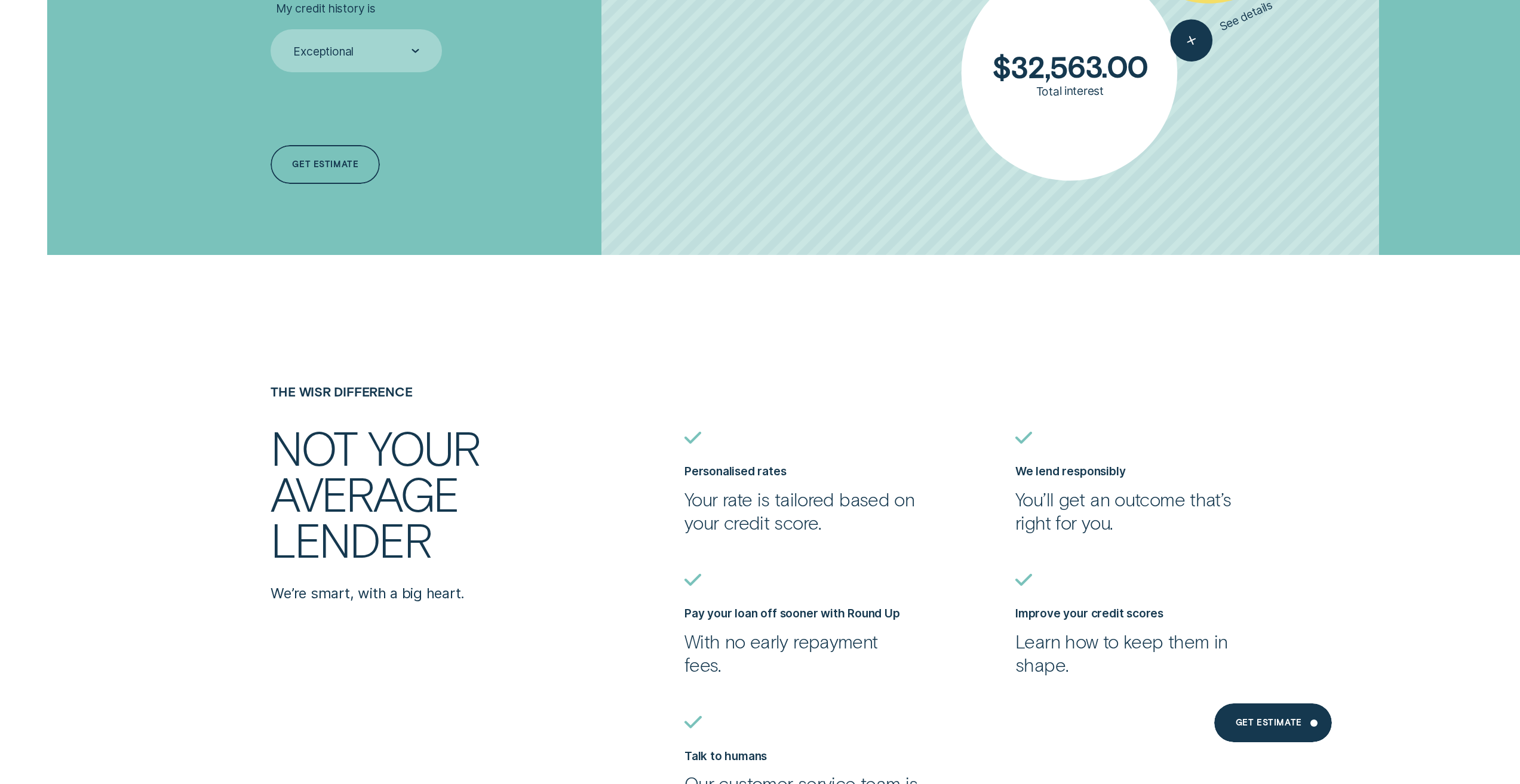
scroll to position [3702, 0]
